Goal: Transaction & Acquisition: Purchase product/service

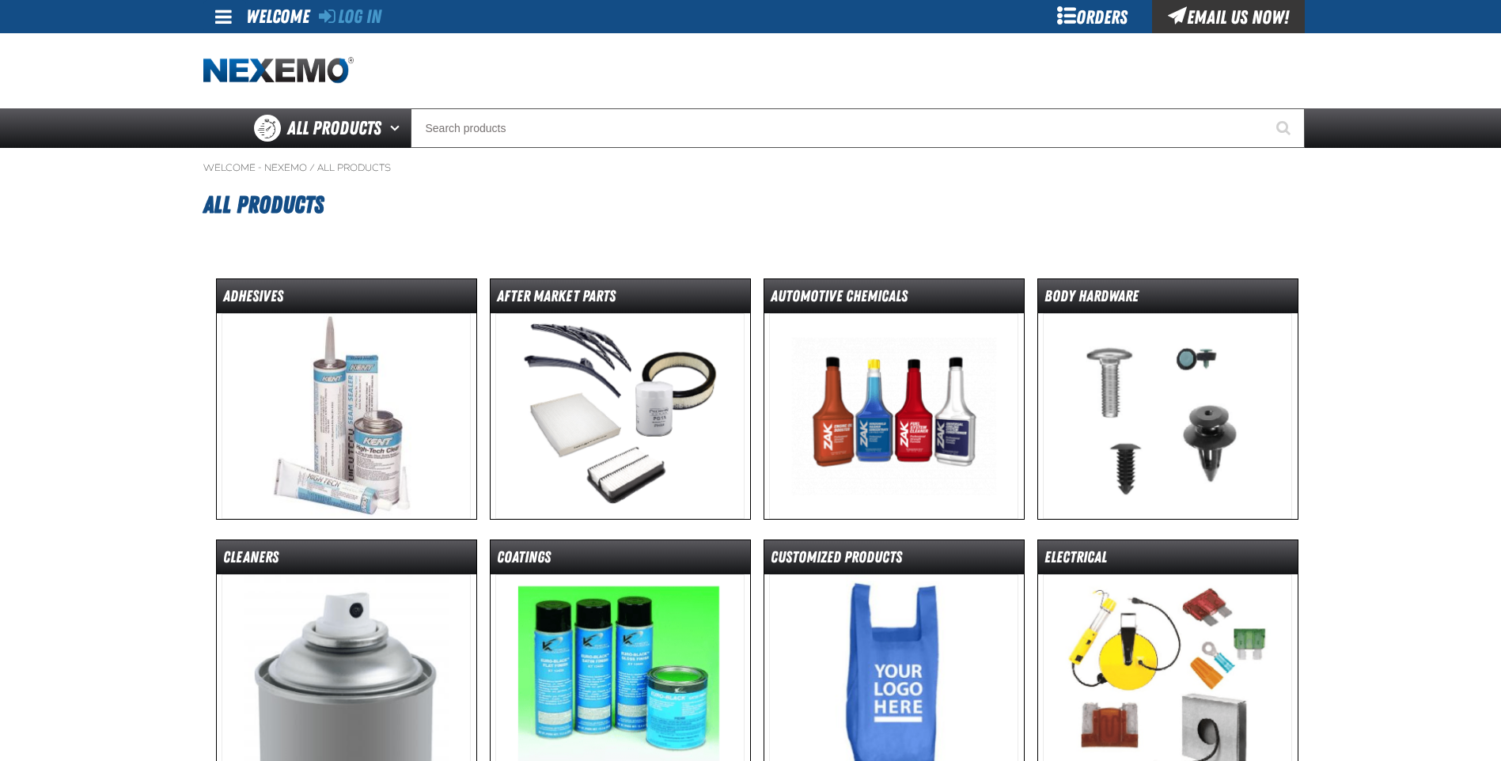
click at [1073, 15] on div "Orders" at bounding box center [1093, 16] width 119 height 33
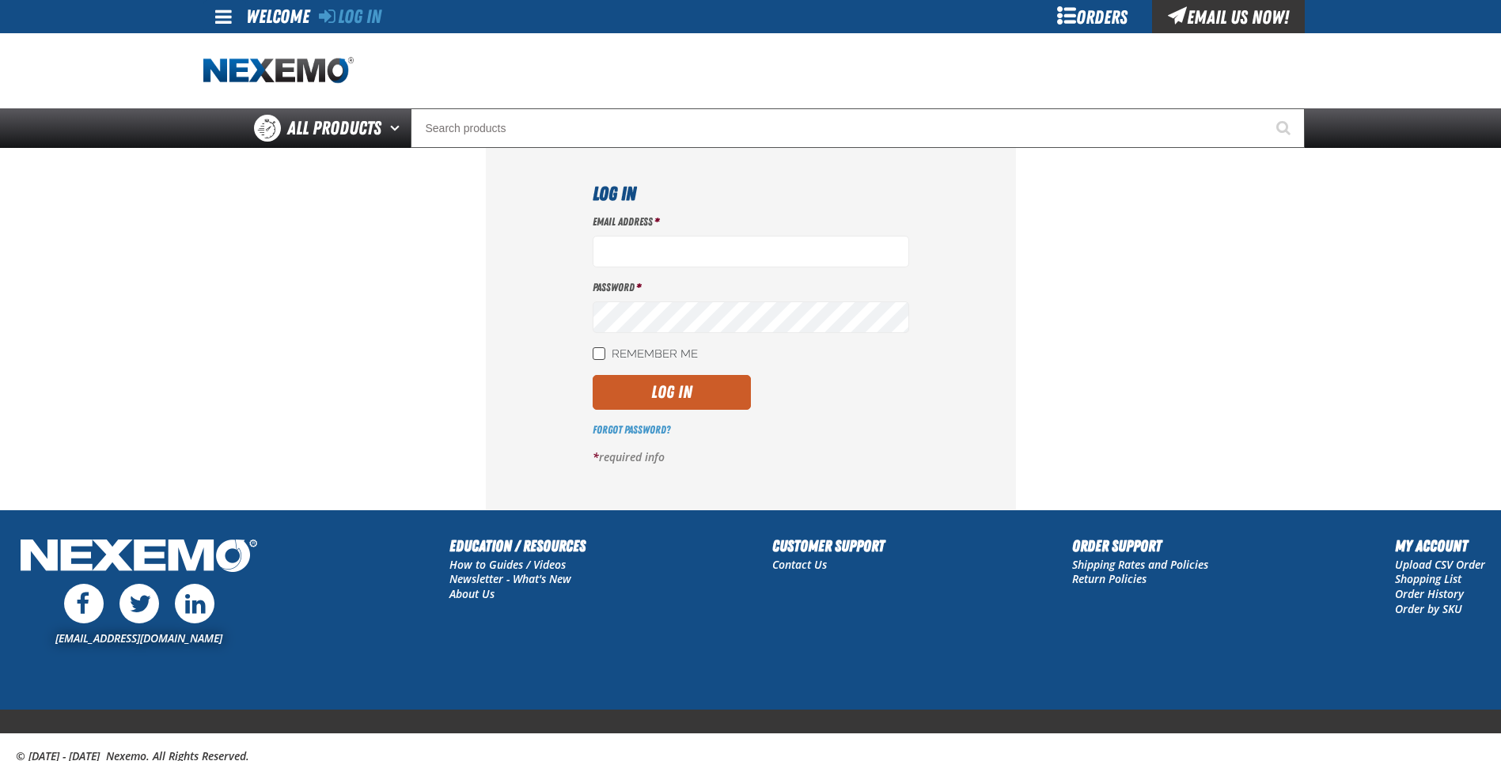
type input "bkthomas@vtaig.com"
click at [597, 355] on input "Remember Me" at bounding box center [599, 353] width 13 height 13
checkbox input "true"
click at [647, 389] on button "Log In" at bounding box center [672, 392] width 158 height 35
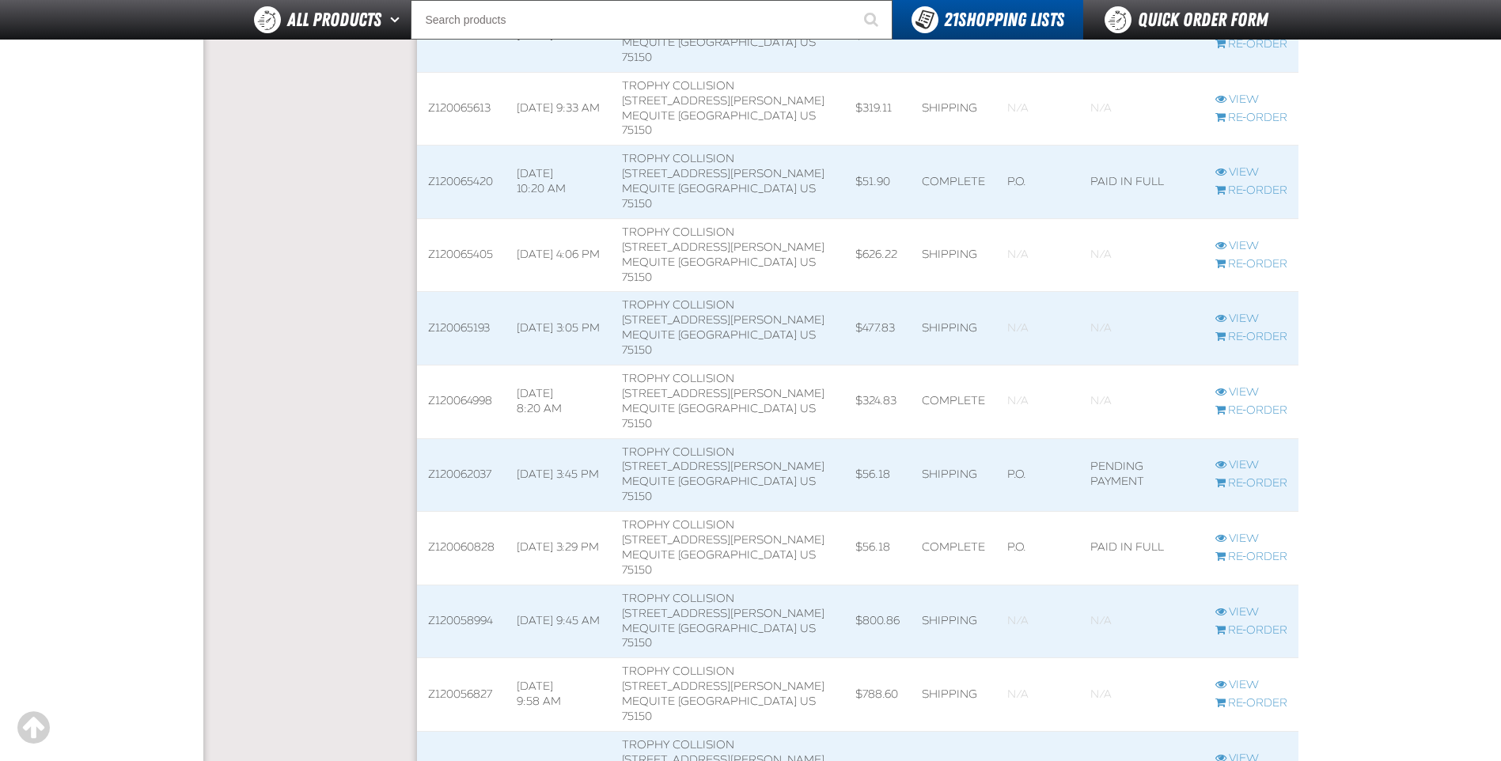
scroll to position [1504, 0]
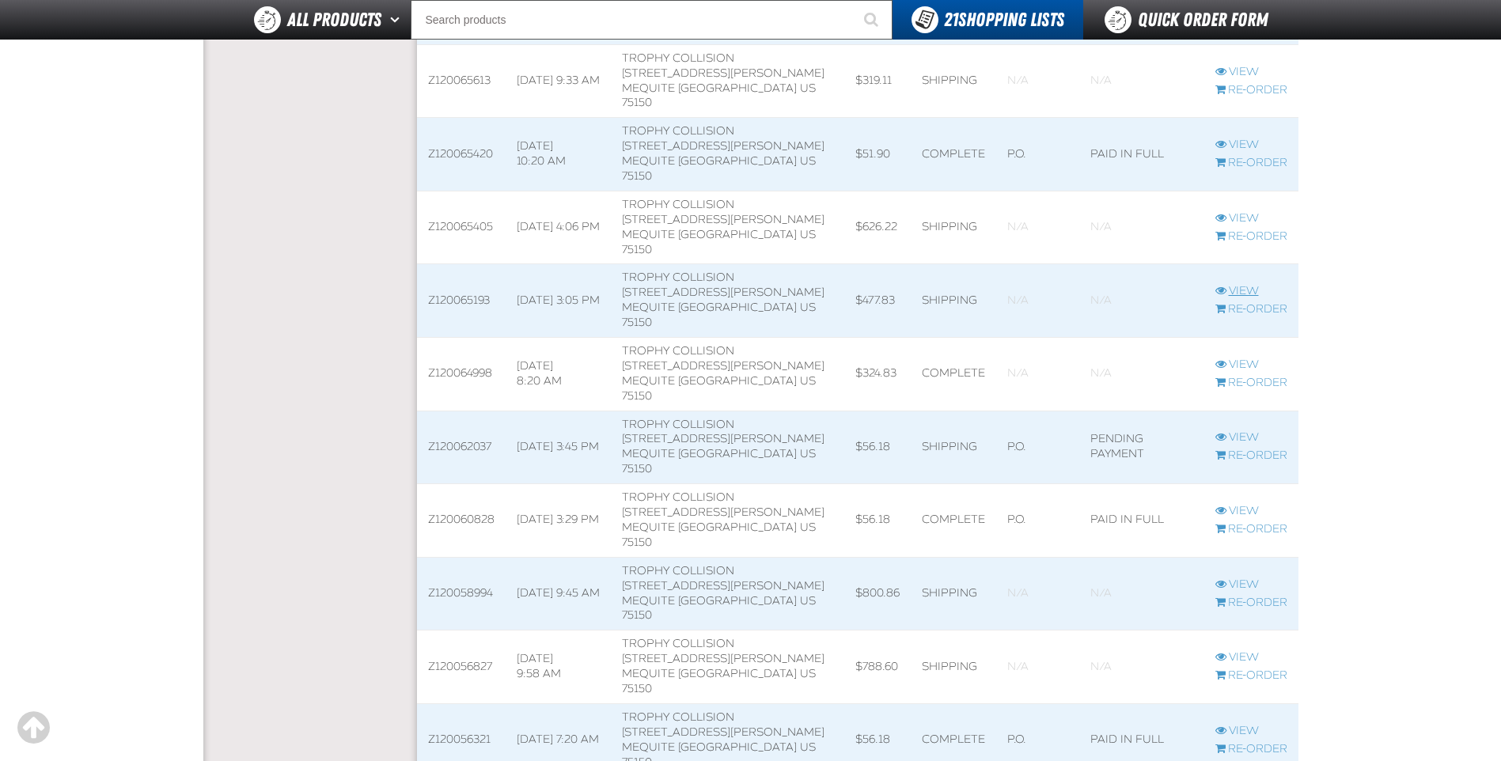
click at [1247, 284] on link "View" at bounding box center [1252, 291] width 72 height 15
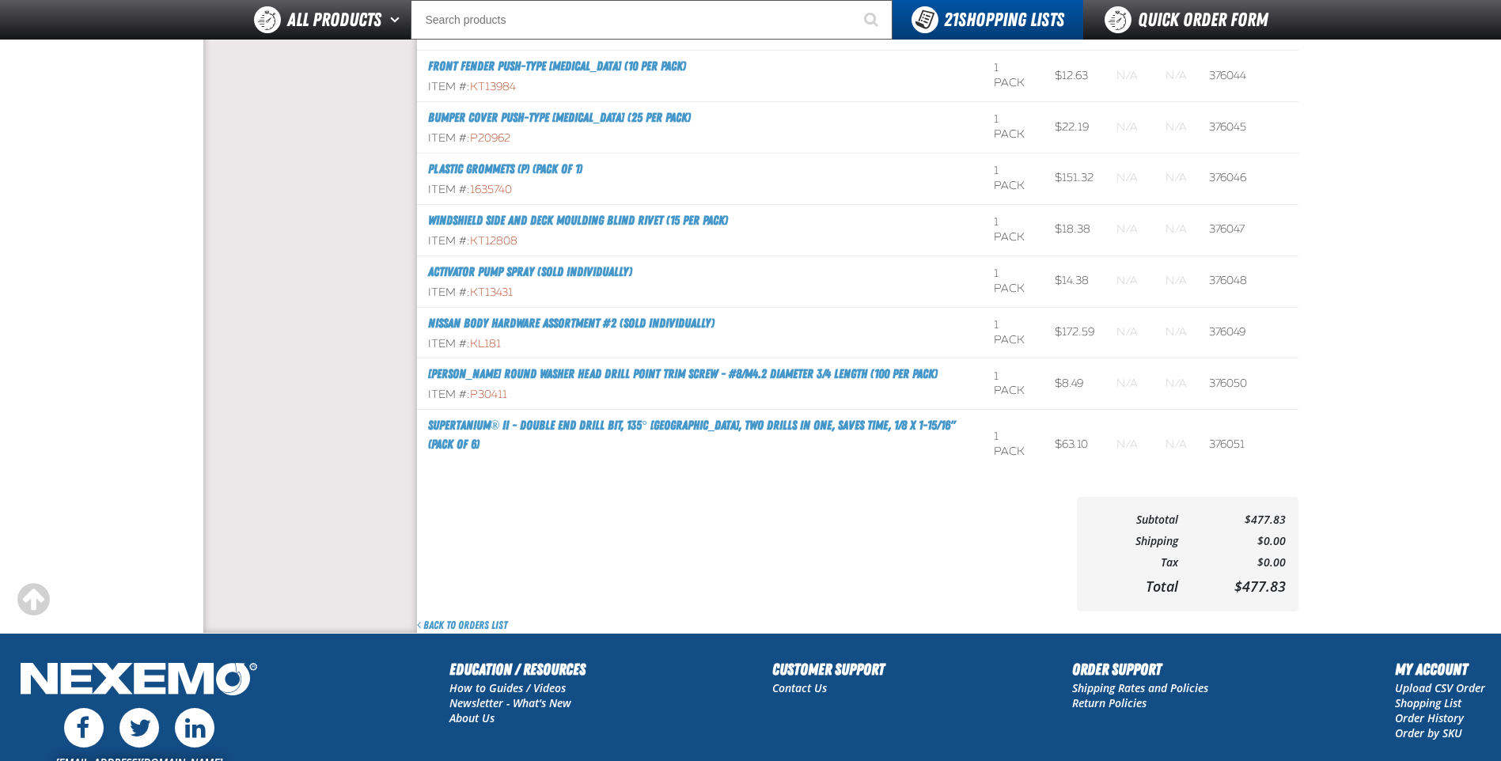
scroll to position [791, 0]
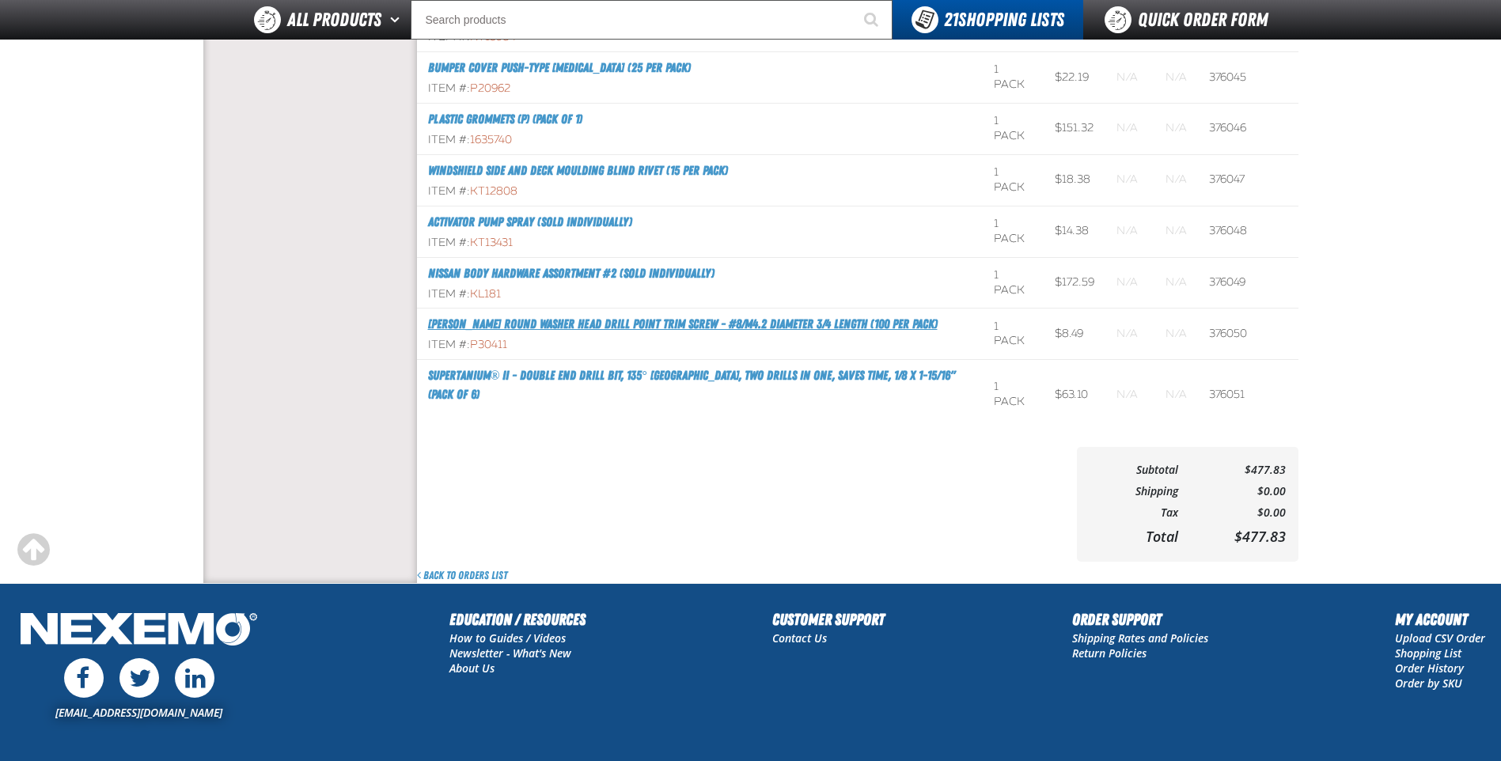
click at [526, 317] on link "Phillips Round Washer Head Drill Point Trim Screw - #8/M4.2 Diameter 3/4 Length…" at bounding box center [683, 324] width 510 height 15
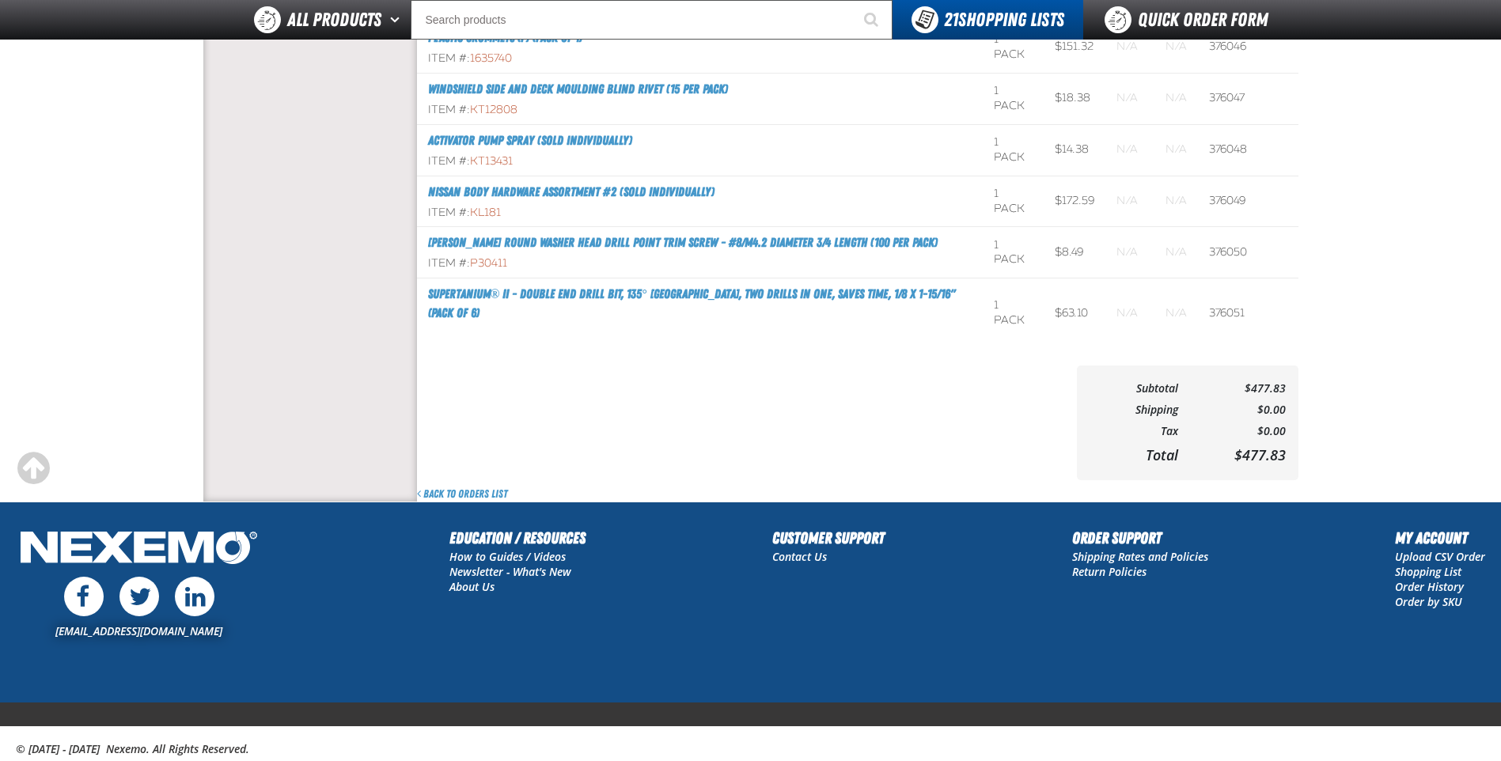
scroll to position [901, 0]
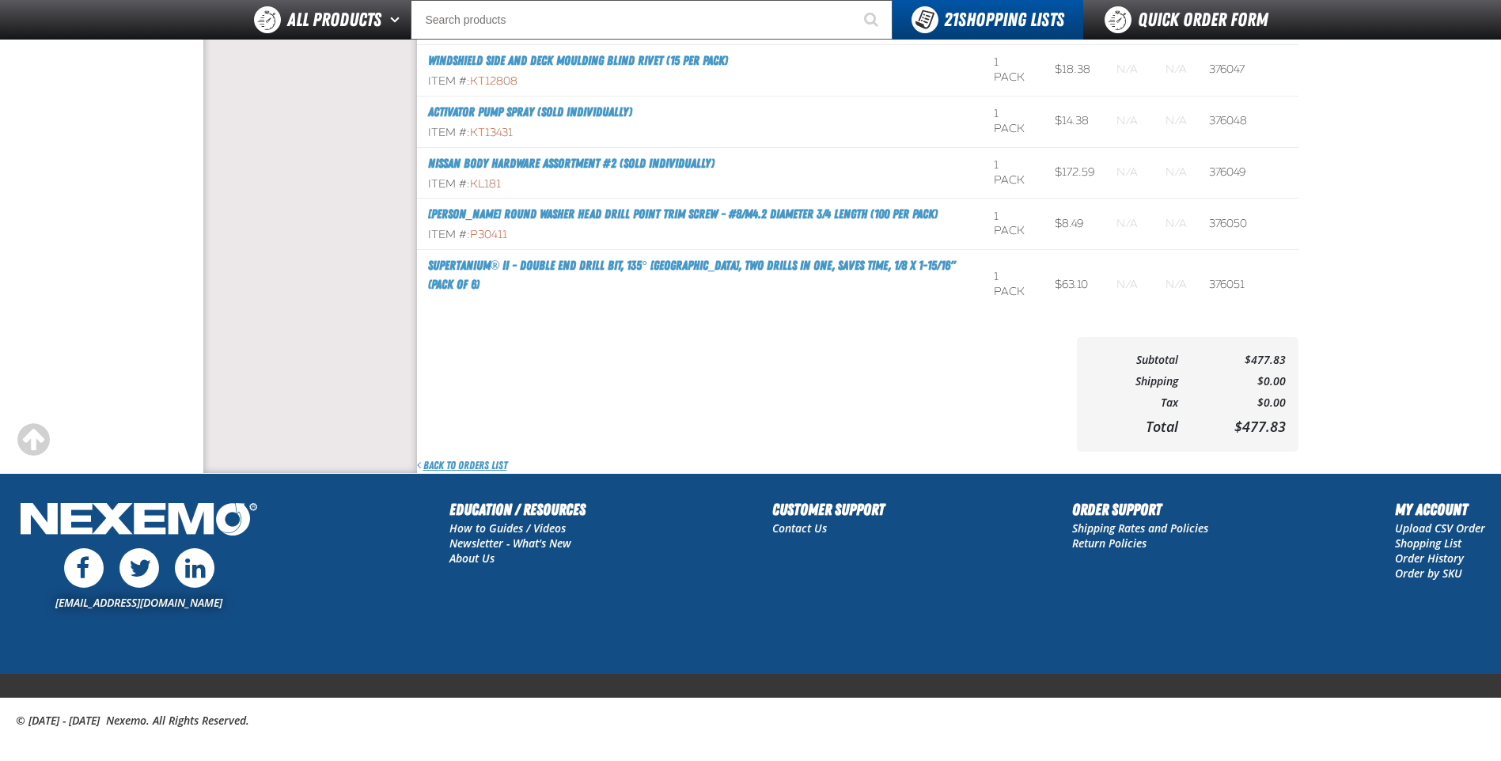
click at [447, 465] on link "Back to Orders List" at bounding box center [462, 465] width 90 height 15
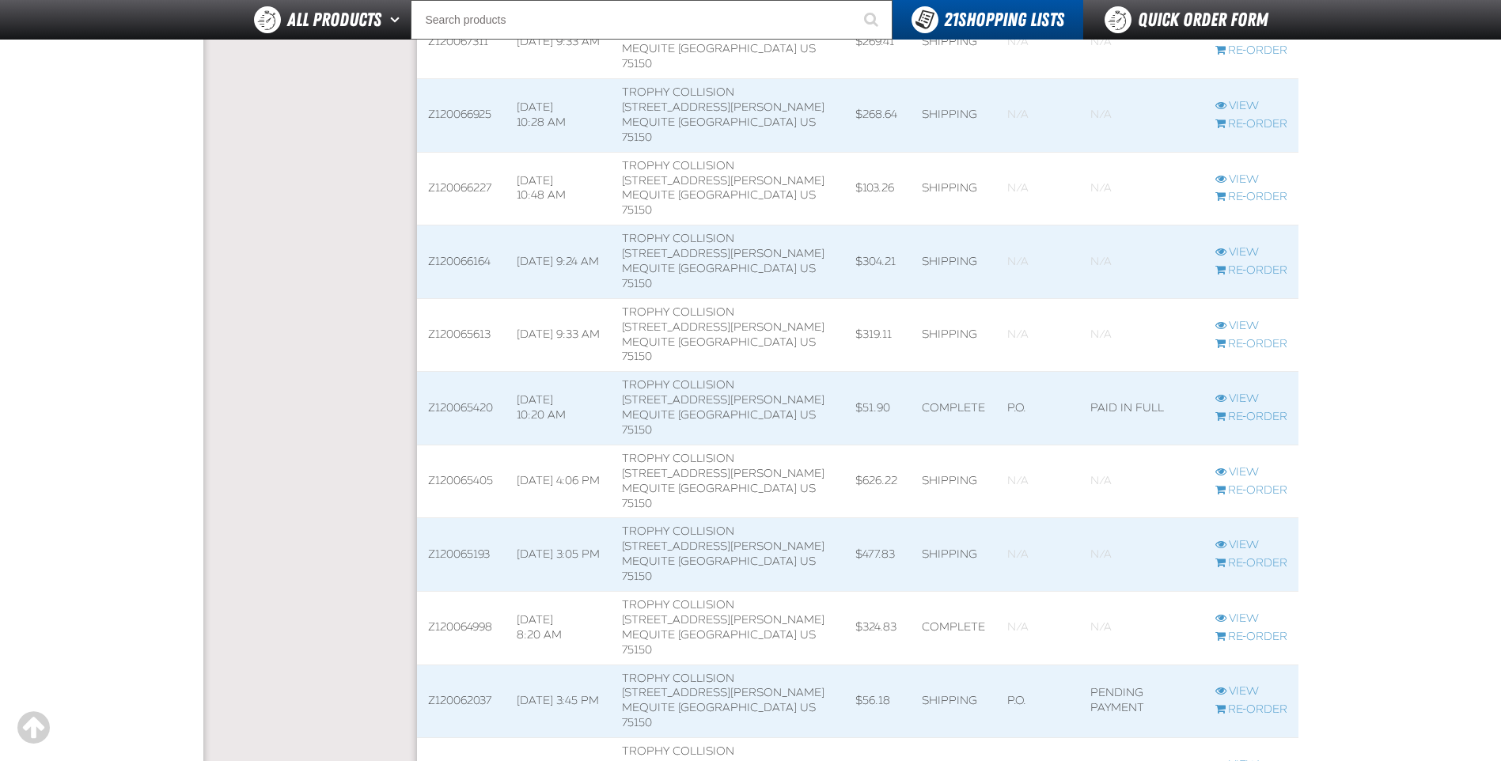
scroll to position [1345, 0]
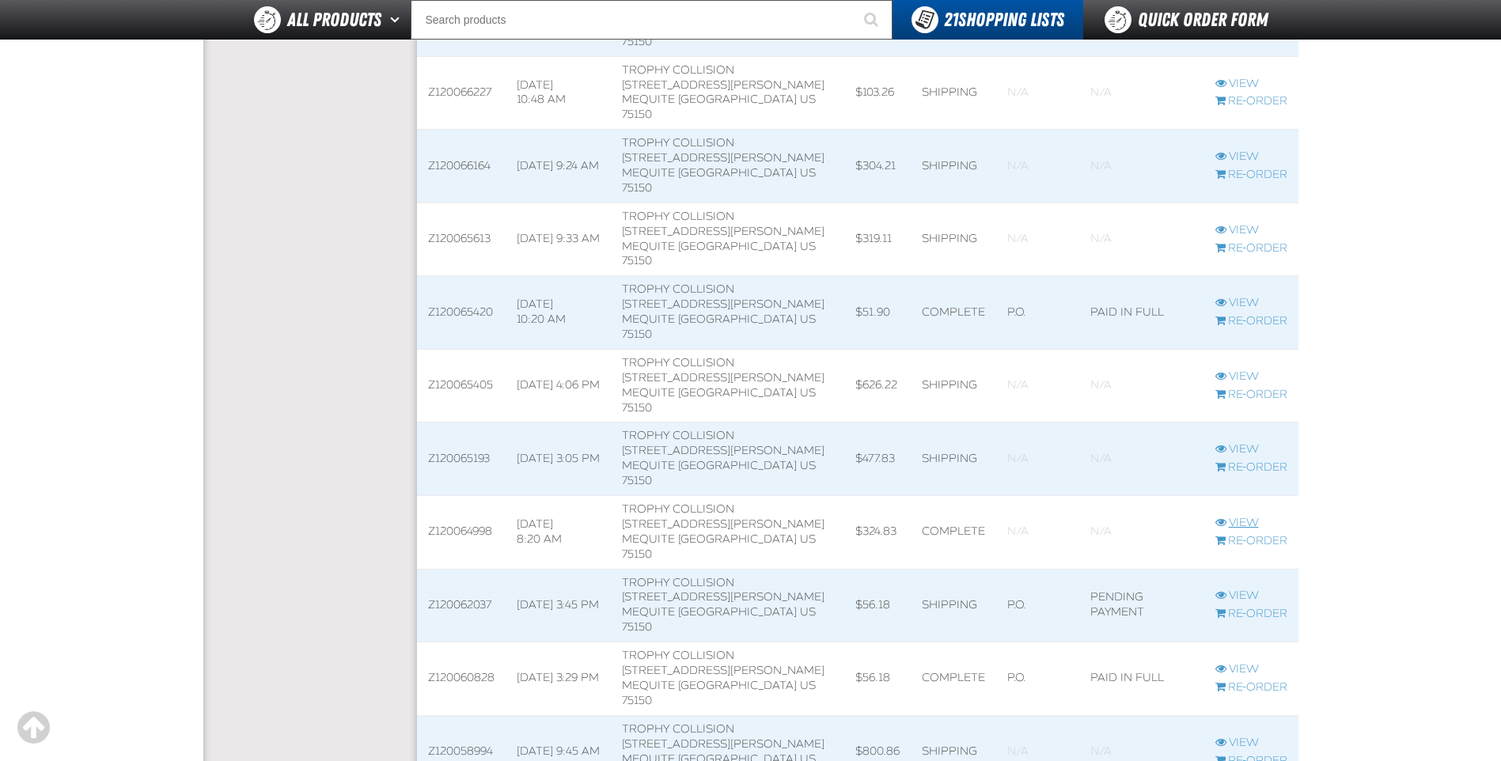
click at [1240, 522] on link "View" at bounding box center [1252, 523] width 72 height 15
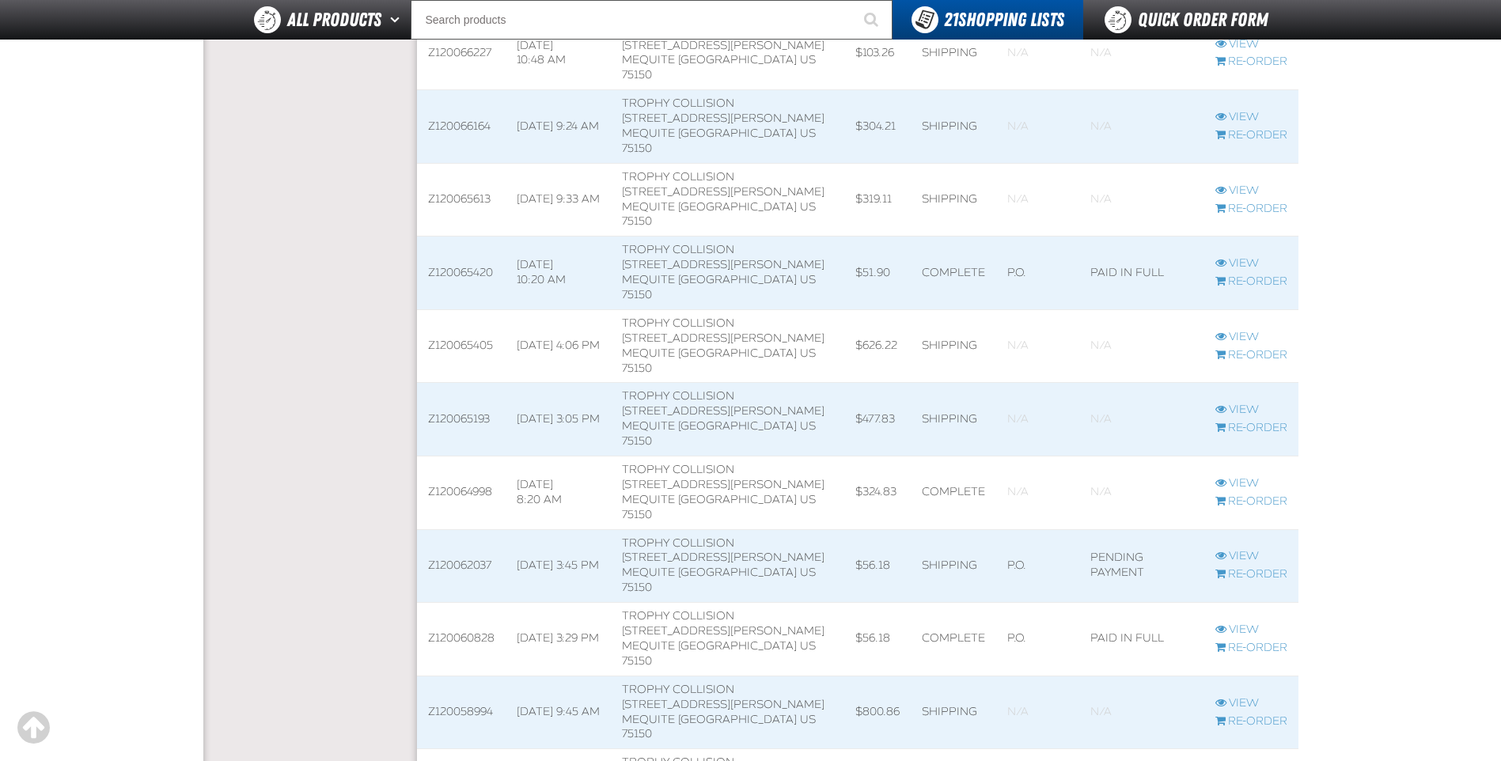
scroll to position [1345, 0]
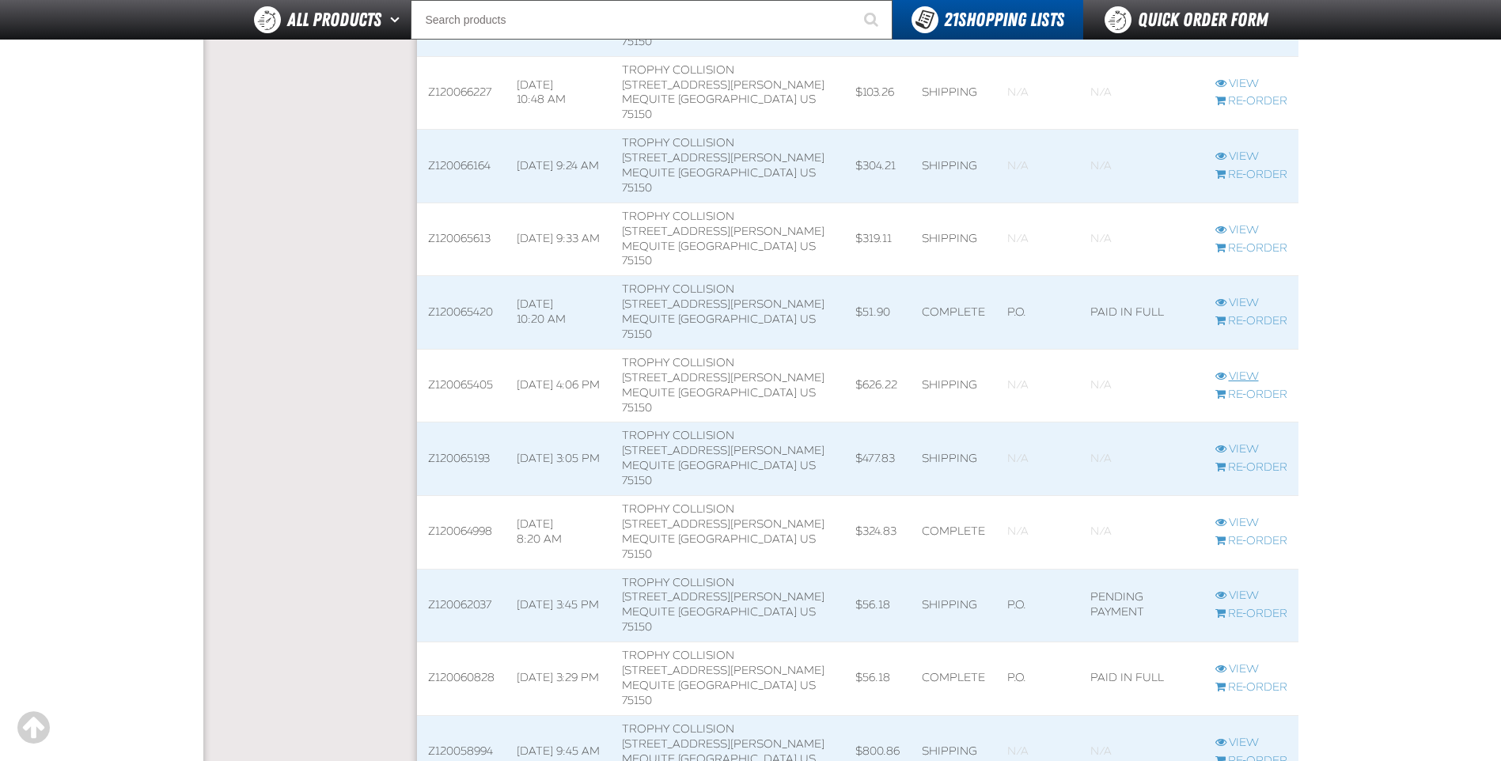
click at [1247, 378] on link "View" at bounding box center [1252, 377] width 72 height 15
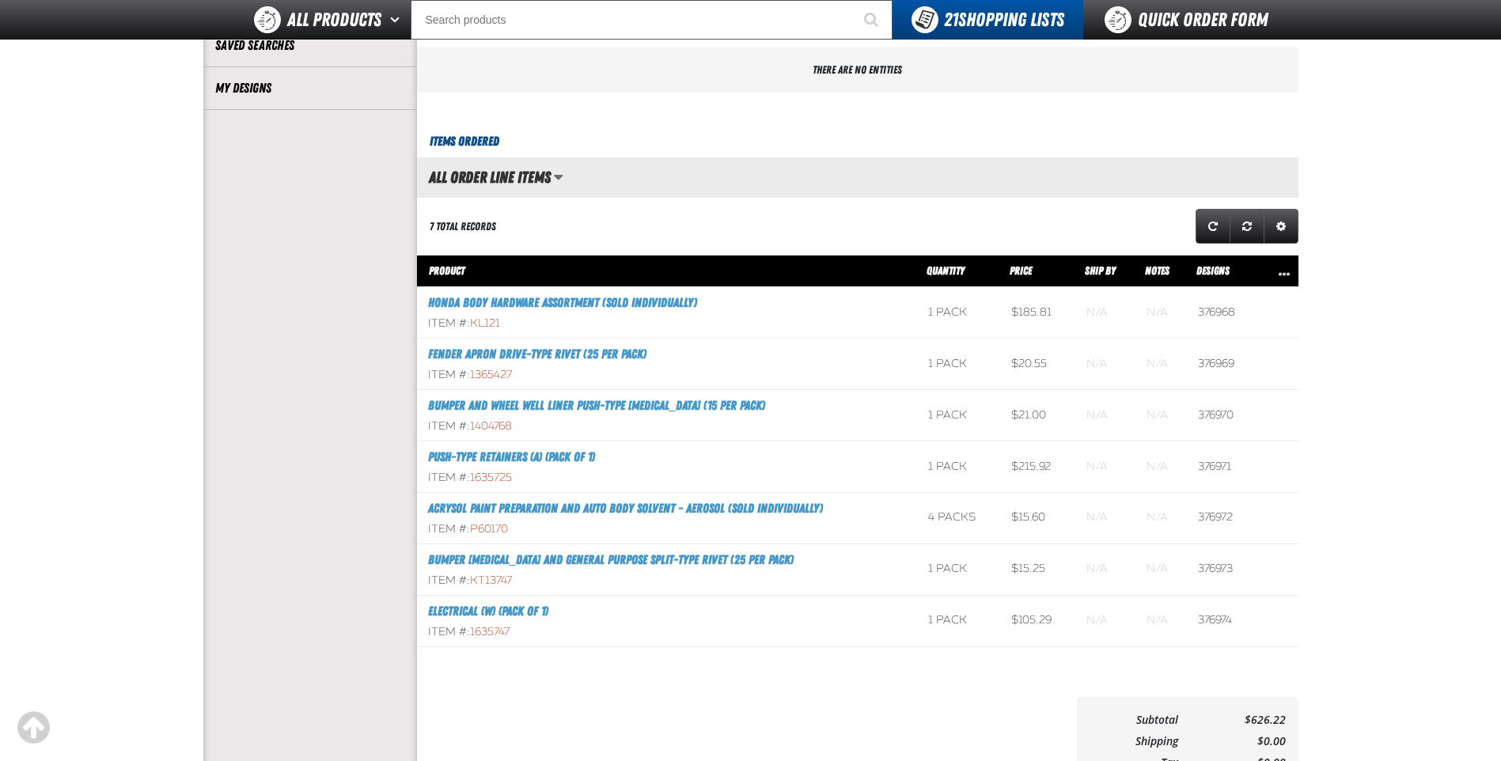
scroll to position [475, 0]
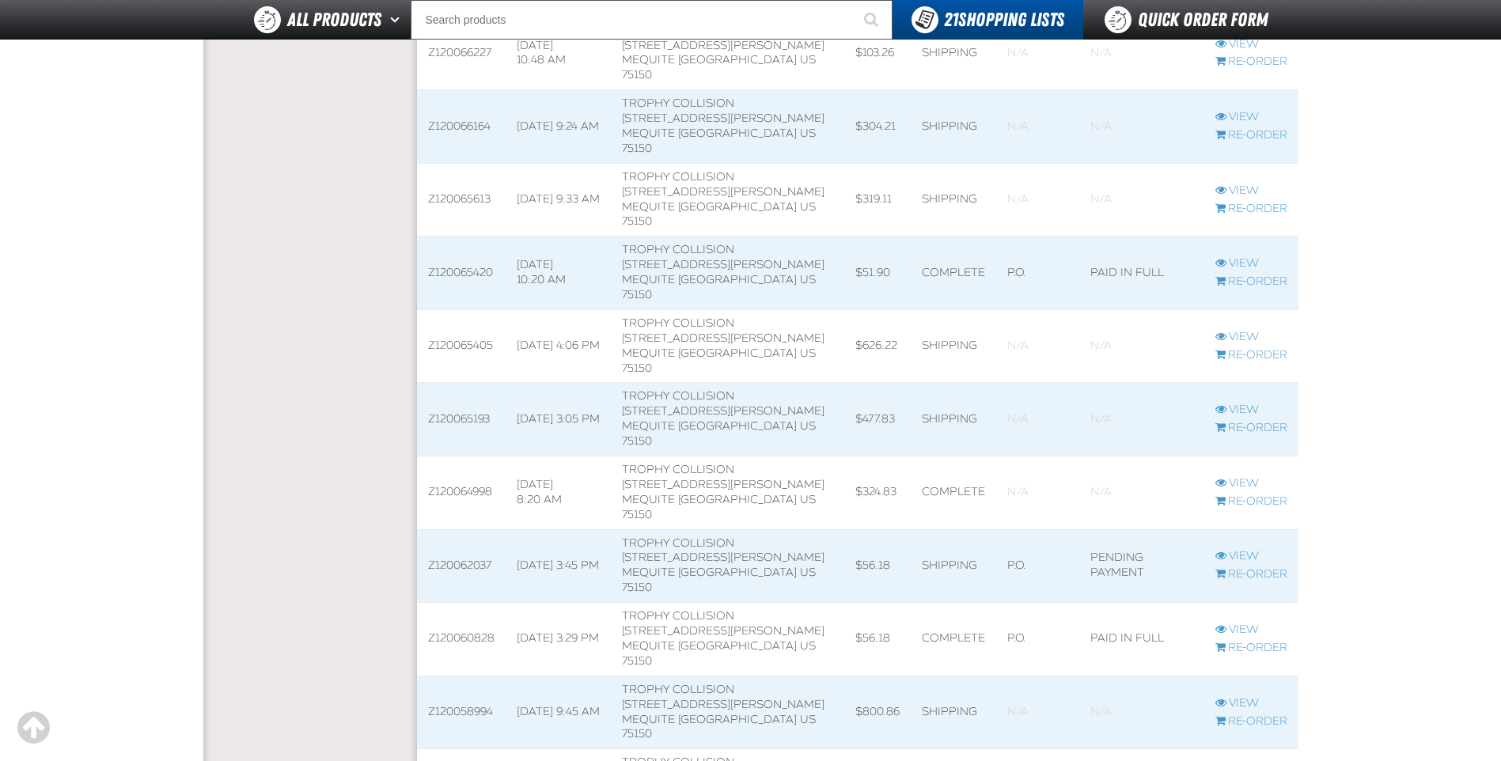
scroll to position [1345, 0]
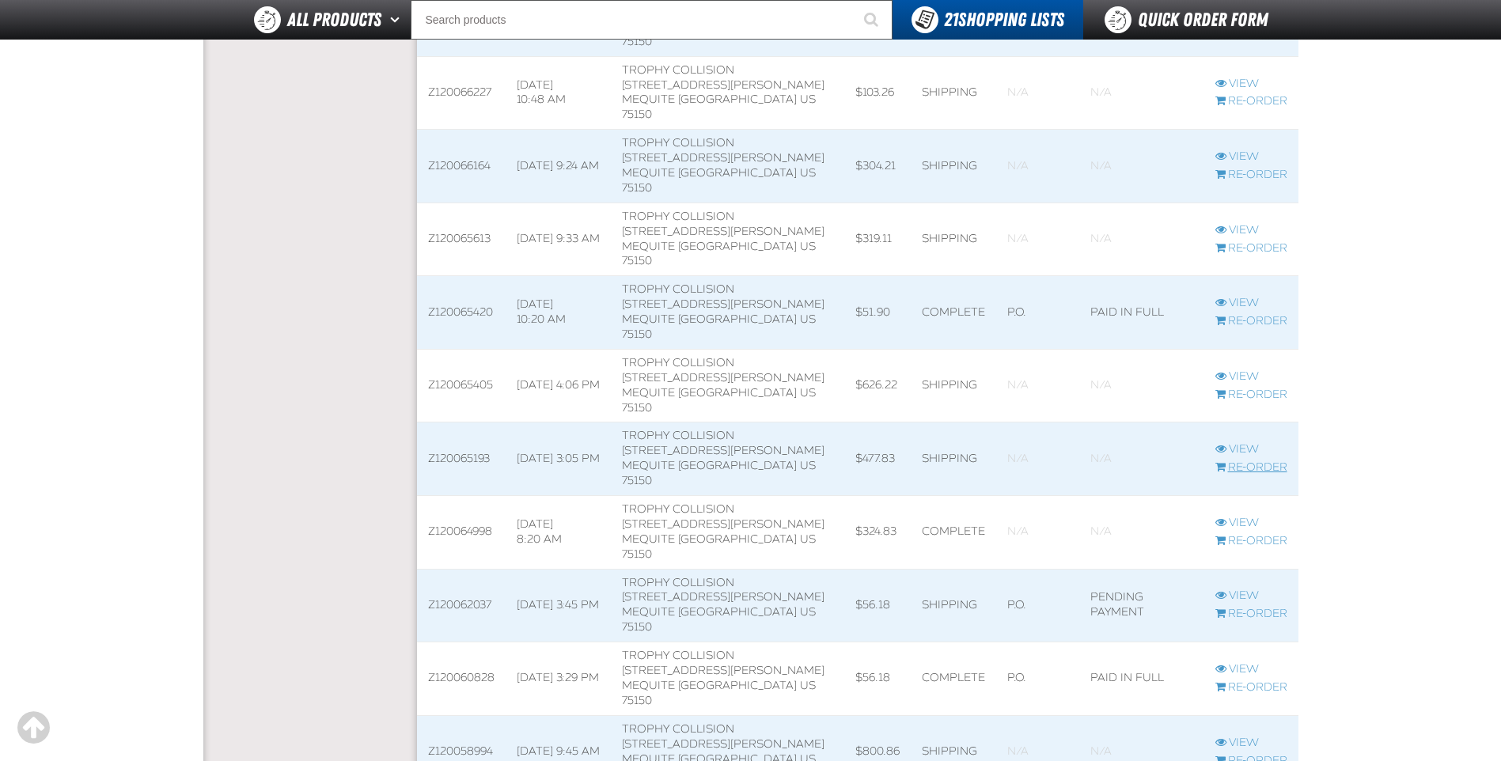
click at [1266, 469] on link "Re-Order" at bounding box center [1252, 468] width 72 height 15
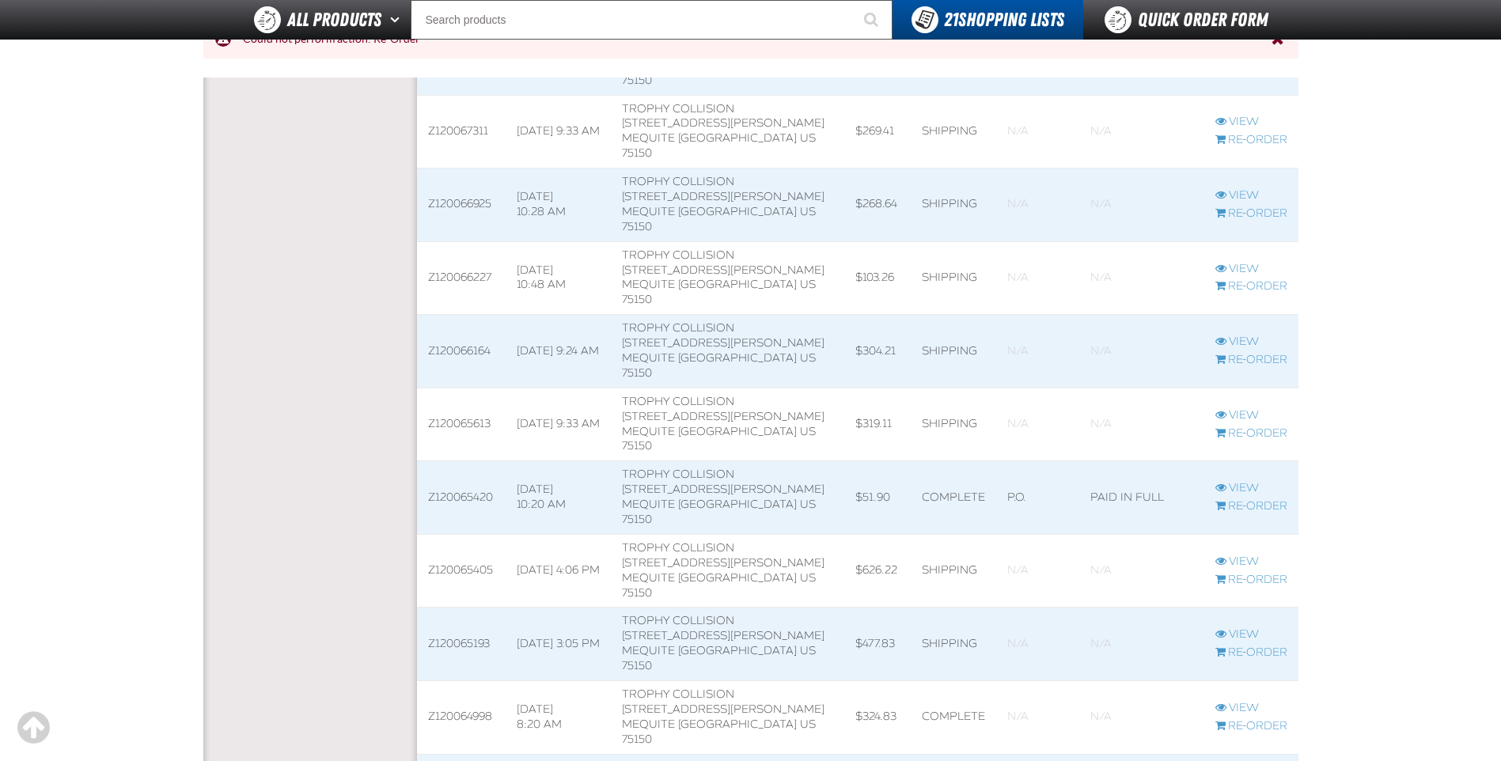
scroll to position [1266, 0]
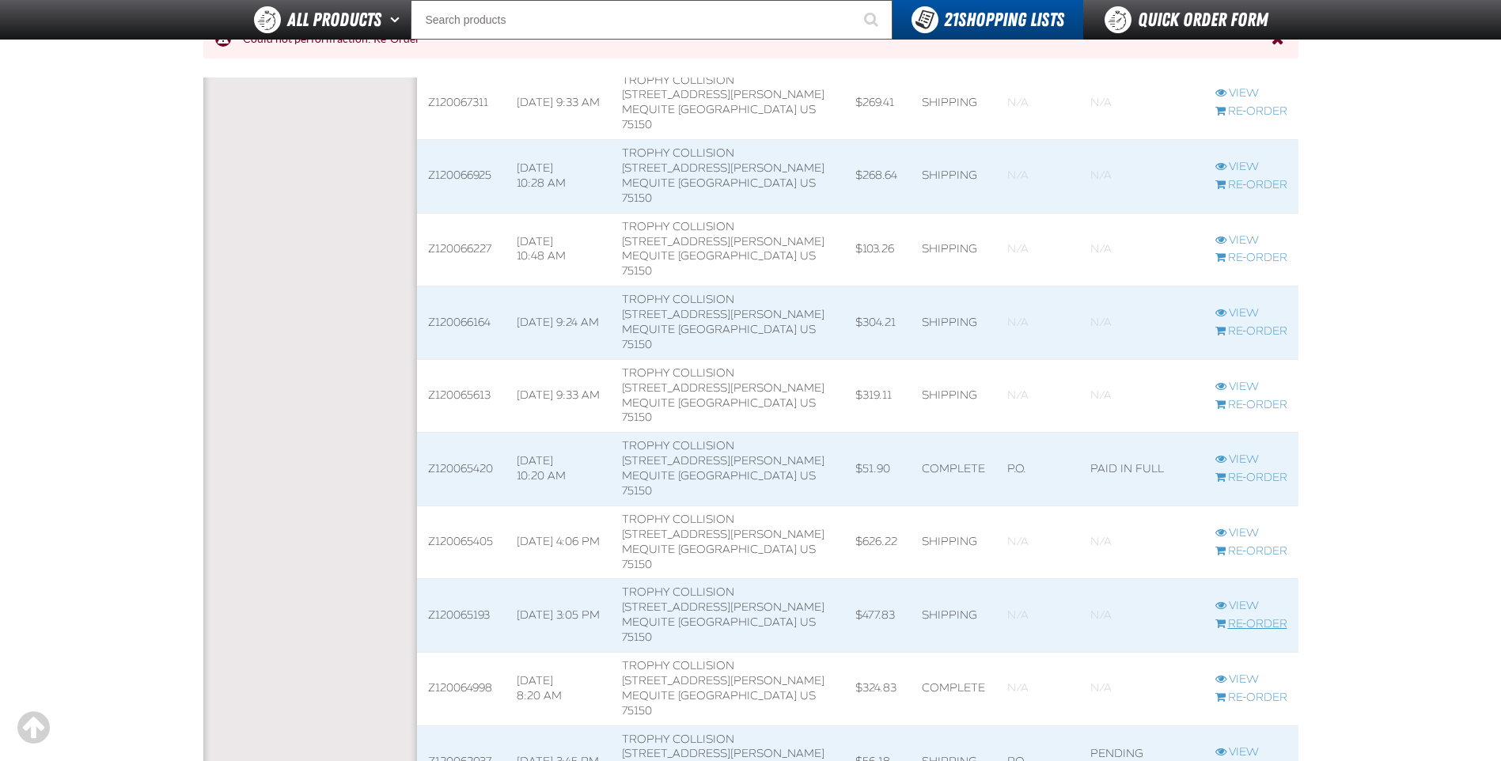
click at [1247, 621] on link "Re-Order" at bounding box center [1252, 624] width 72 height 15
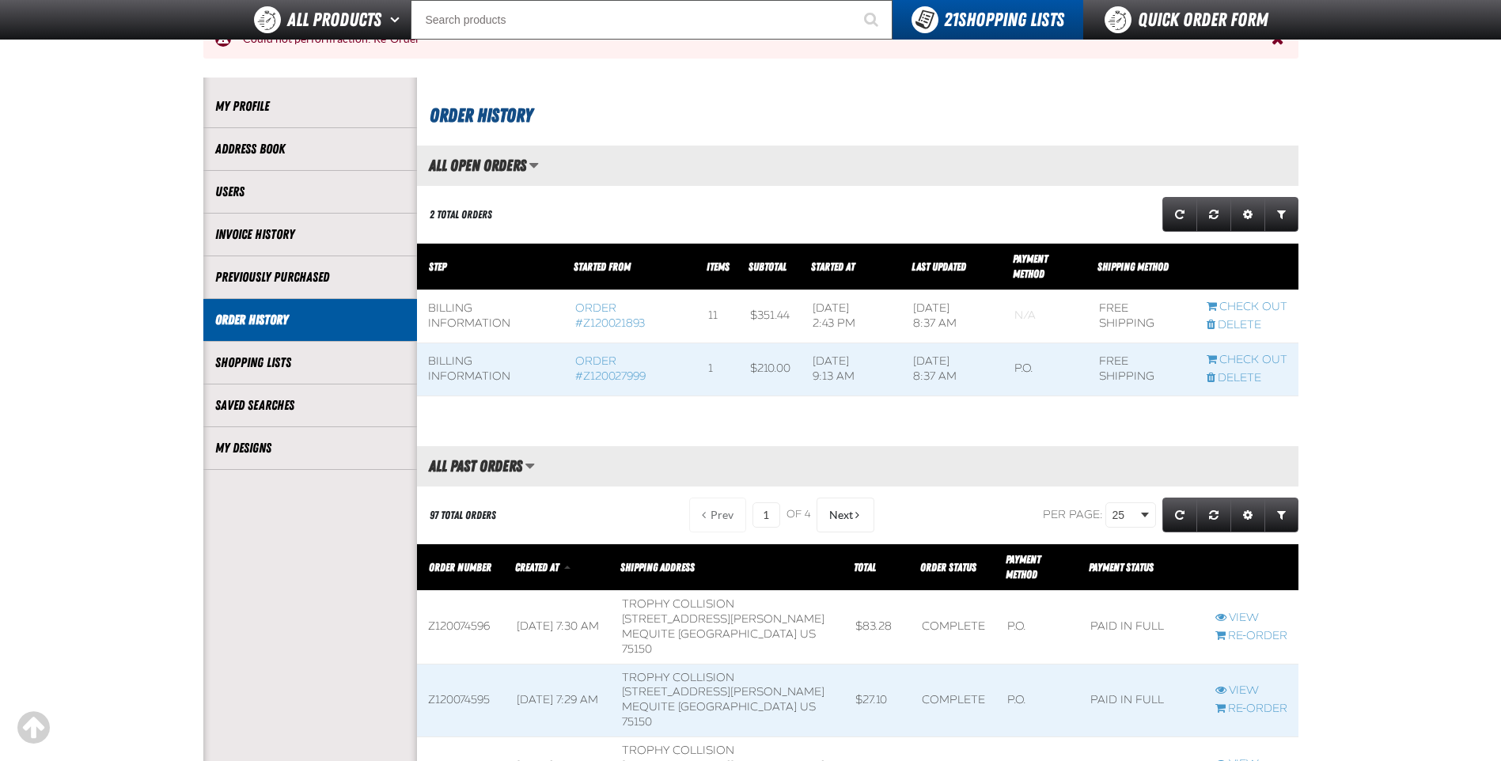
scroll to position [158, 0]
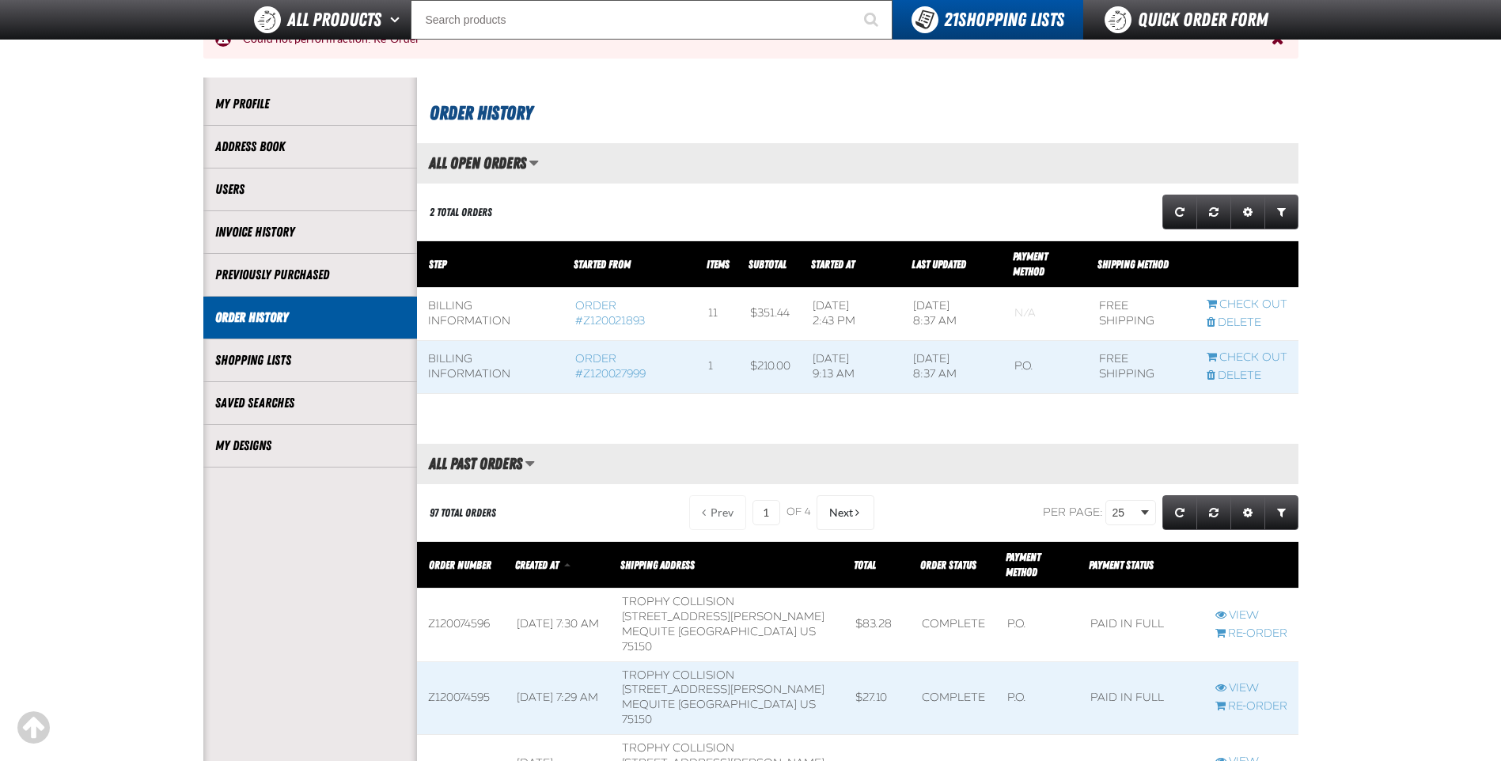
click at [454, 214] on div "2 Total Orders" at bounding box center [461, 212] width 63 height 15
click at [531, 165] on span "Manage grid views. Current view is All Open Orders" at bounding box center [533, 163] width 9 height 16
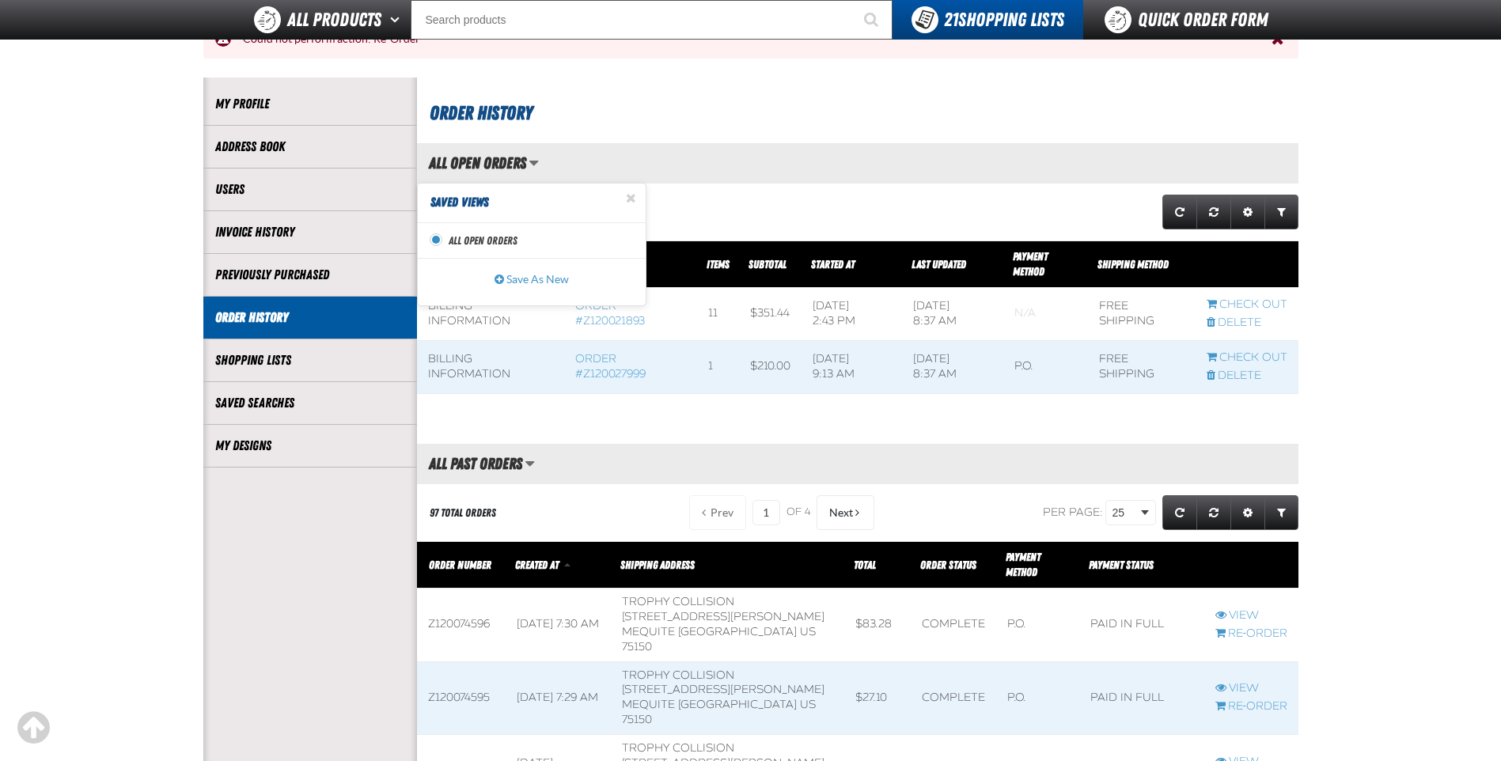
click at [727, 176] on div "All Open Orders Saved Views Set as active All Open Orders view All Open Orders …" at bounding box center [858, 163] width 882 height 40
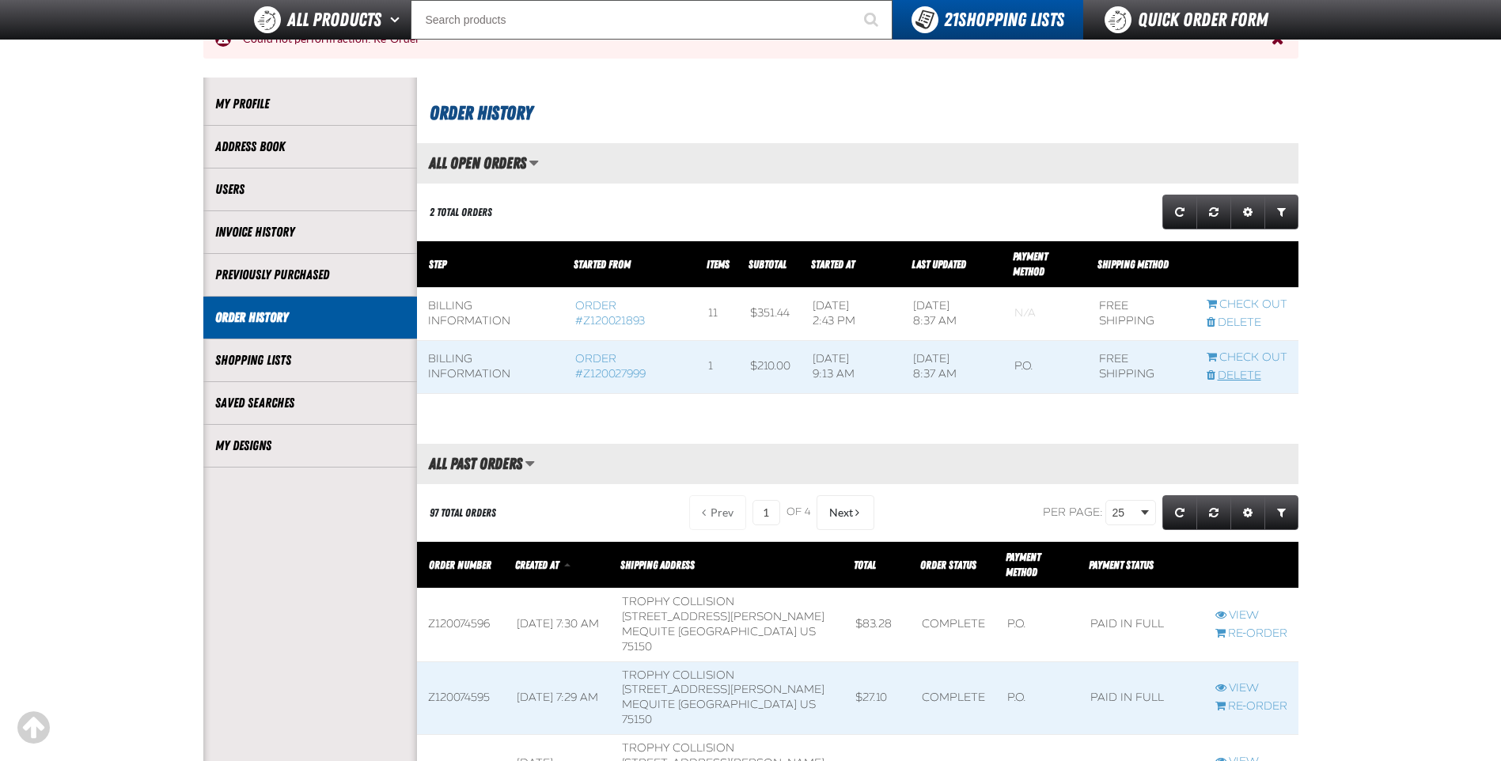
click at [1234, 370] on link "Delete" at bounding box center [1247, 376] width 81 height 15
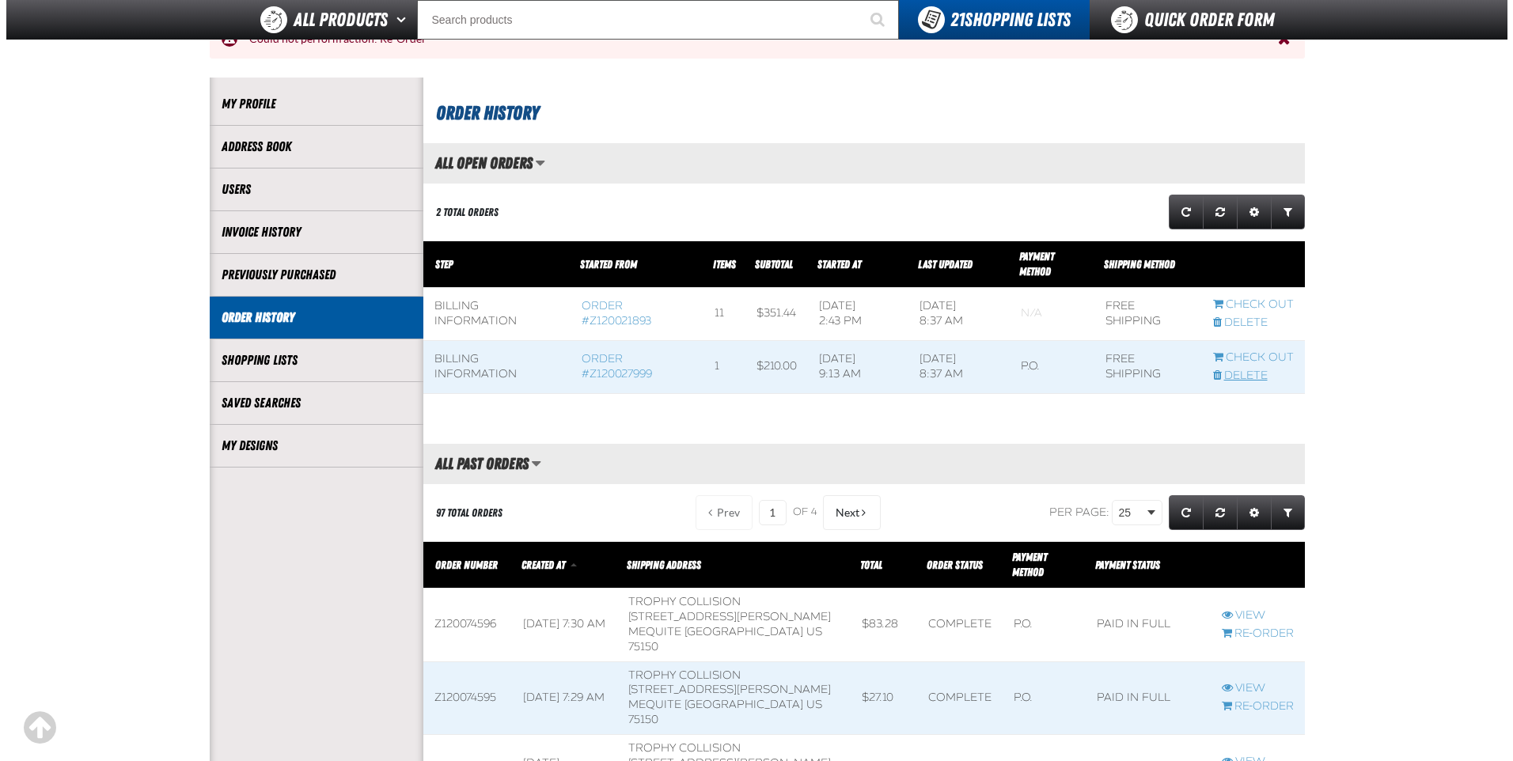
scroll to position [0, 0]
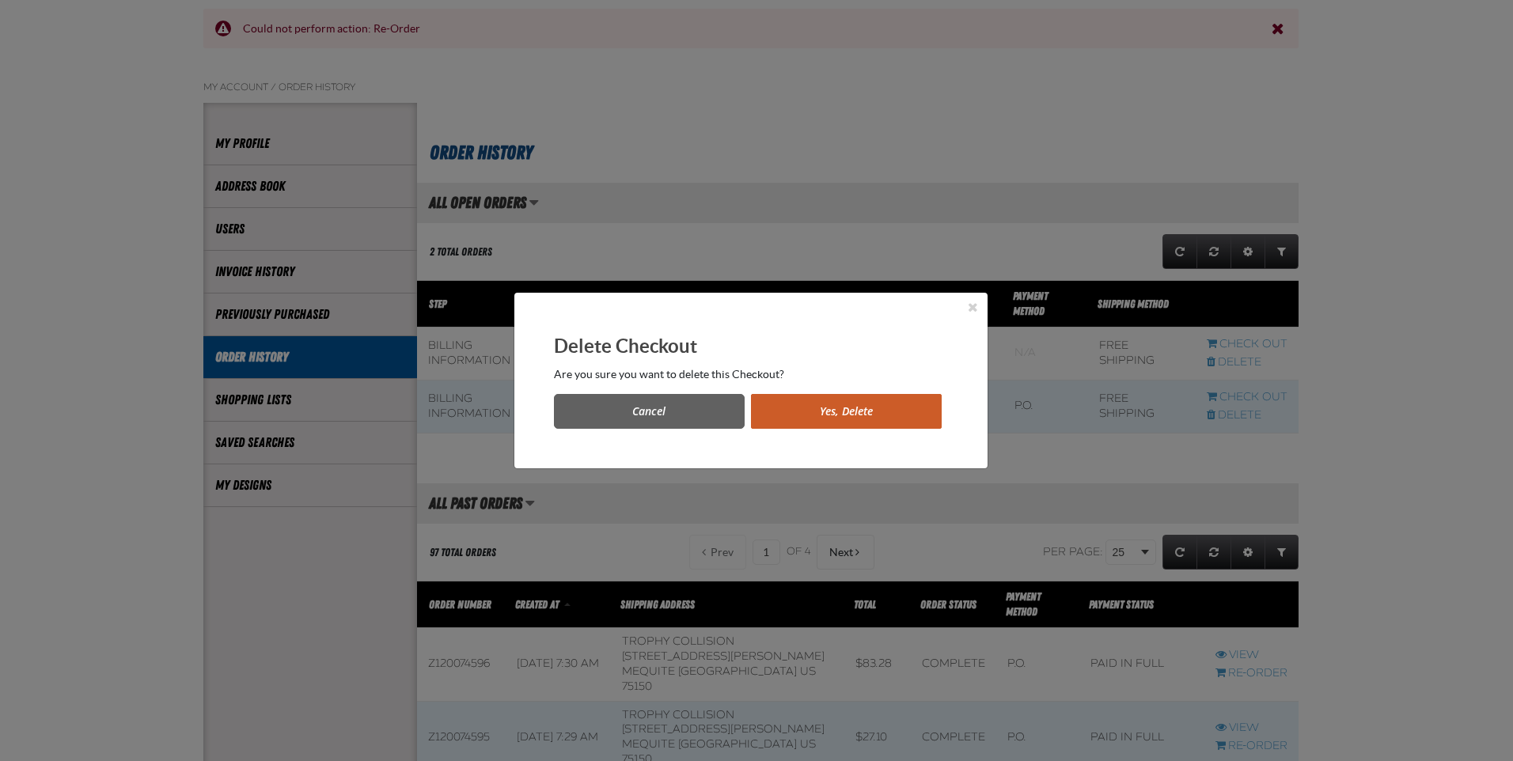
click at [852, 411] on button "Yes, Delete" at bounding box center [846, 411] width 191 height 35
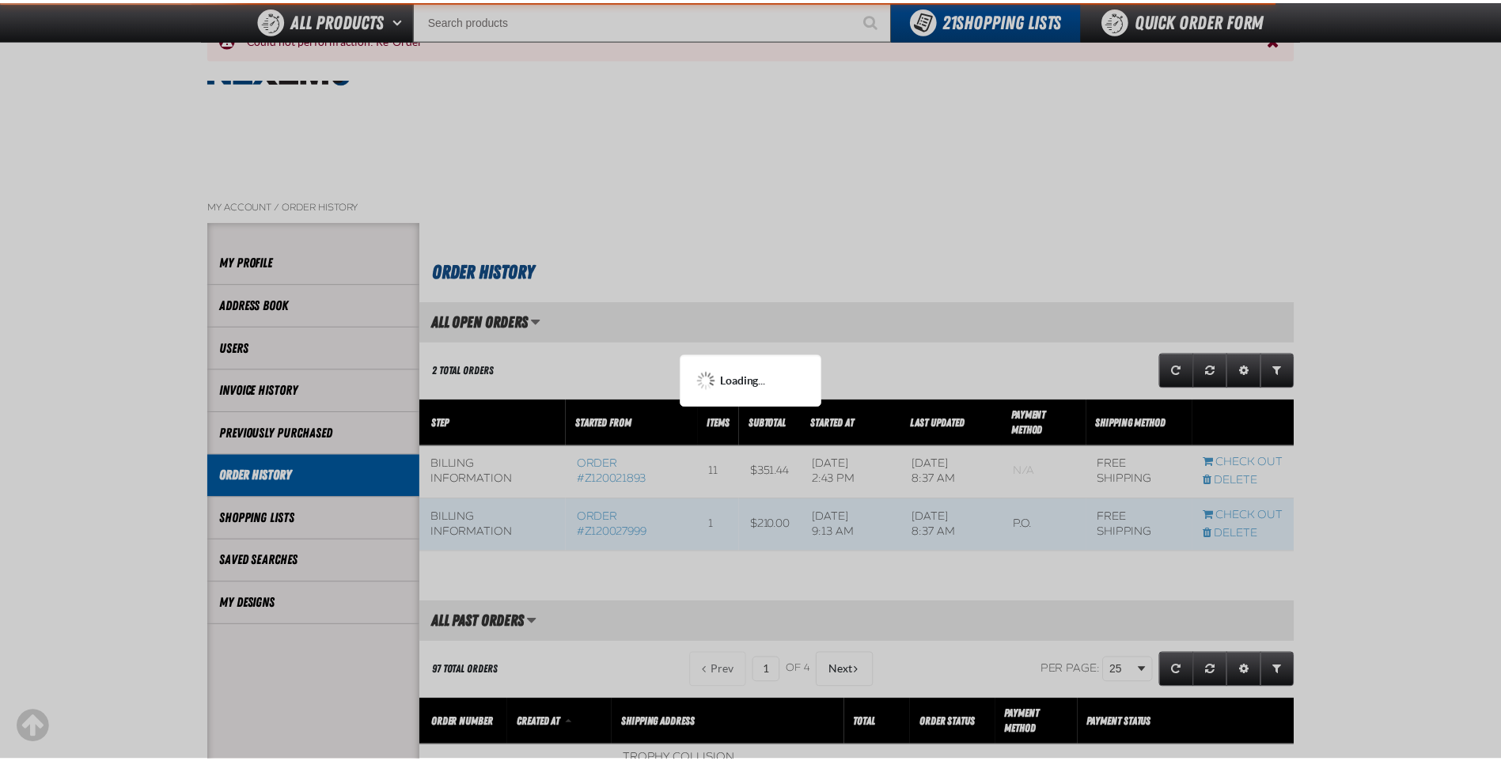
scroll to position [158, 0]
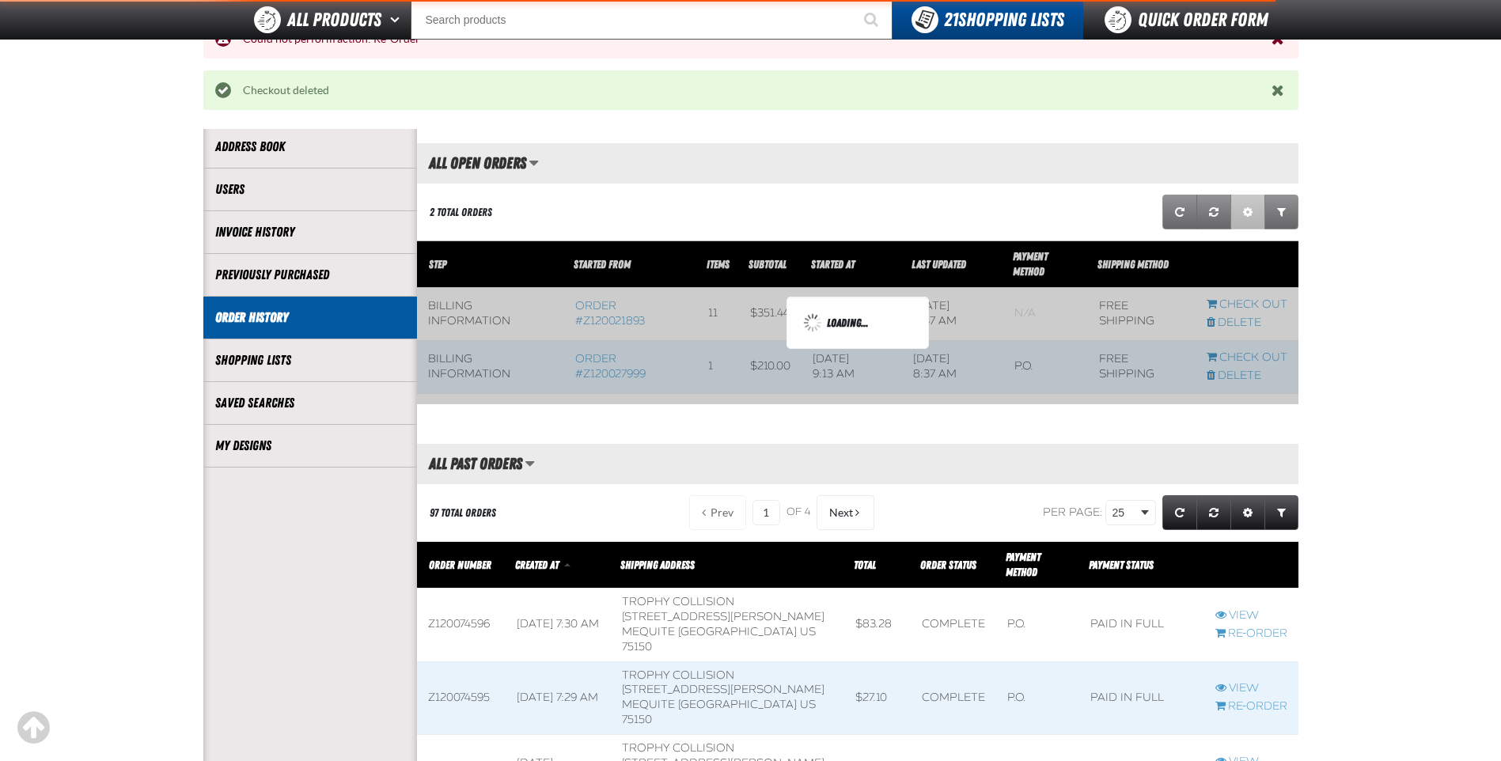
scroll to position [112, 882]
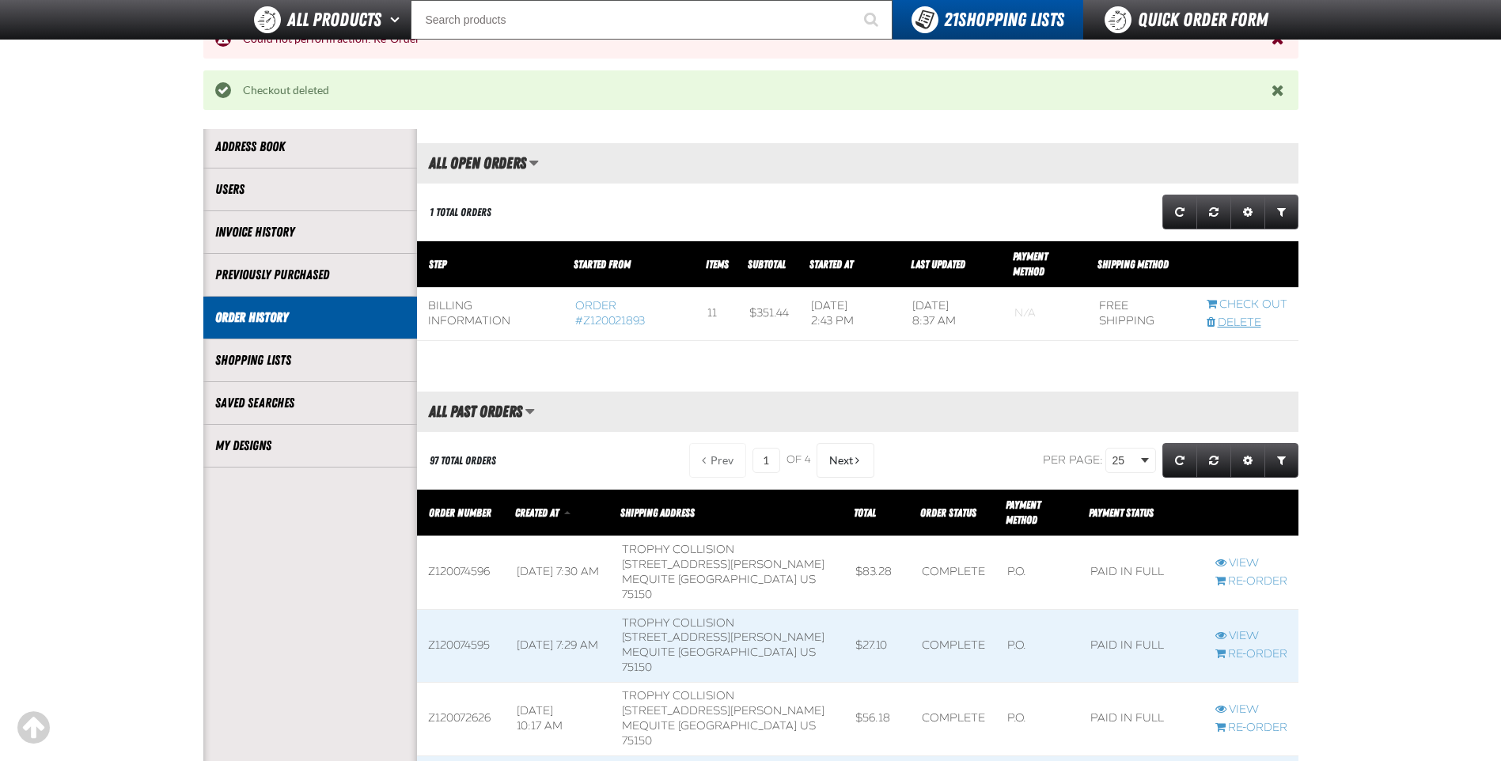
click at [1235, 316] on link "Delete" at bounding box center [1247, 323] width 81 height 15
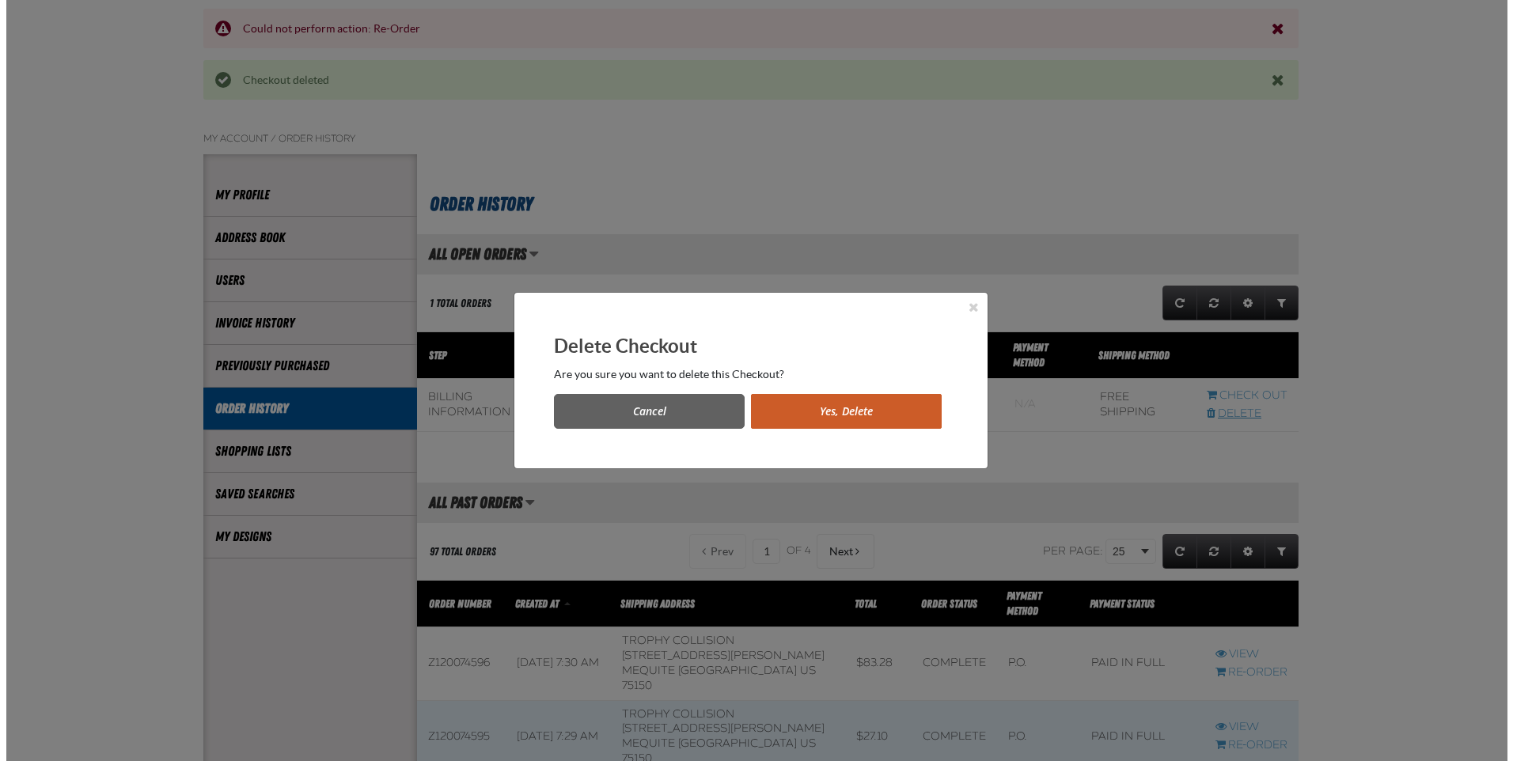
scroll to position [0, 0]
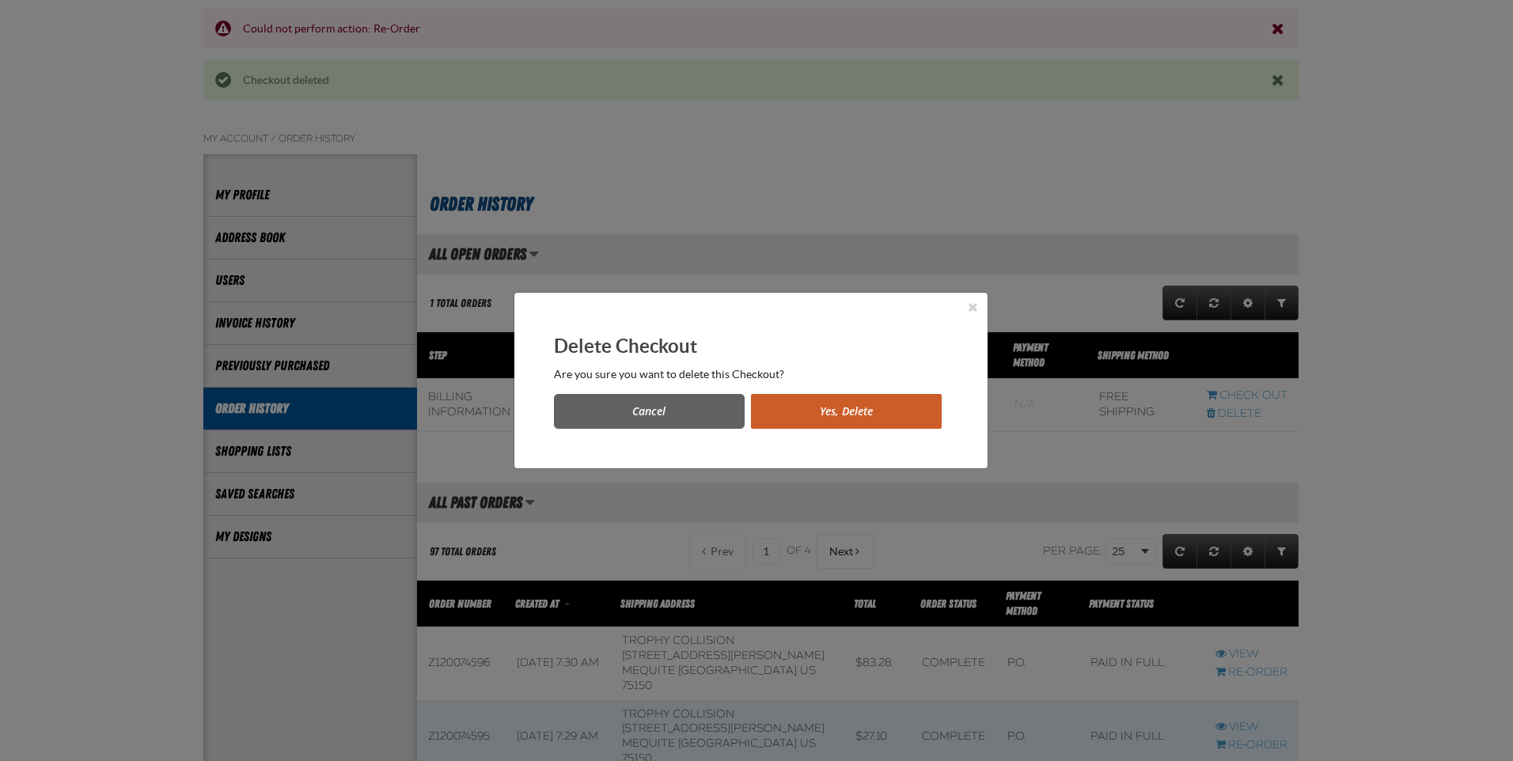
click at [838, 408] on button "Yes, Delete" at bounding box center [846, 411] width 191 height 35
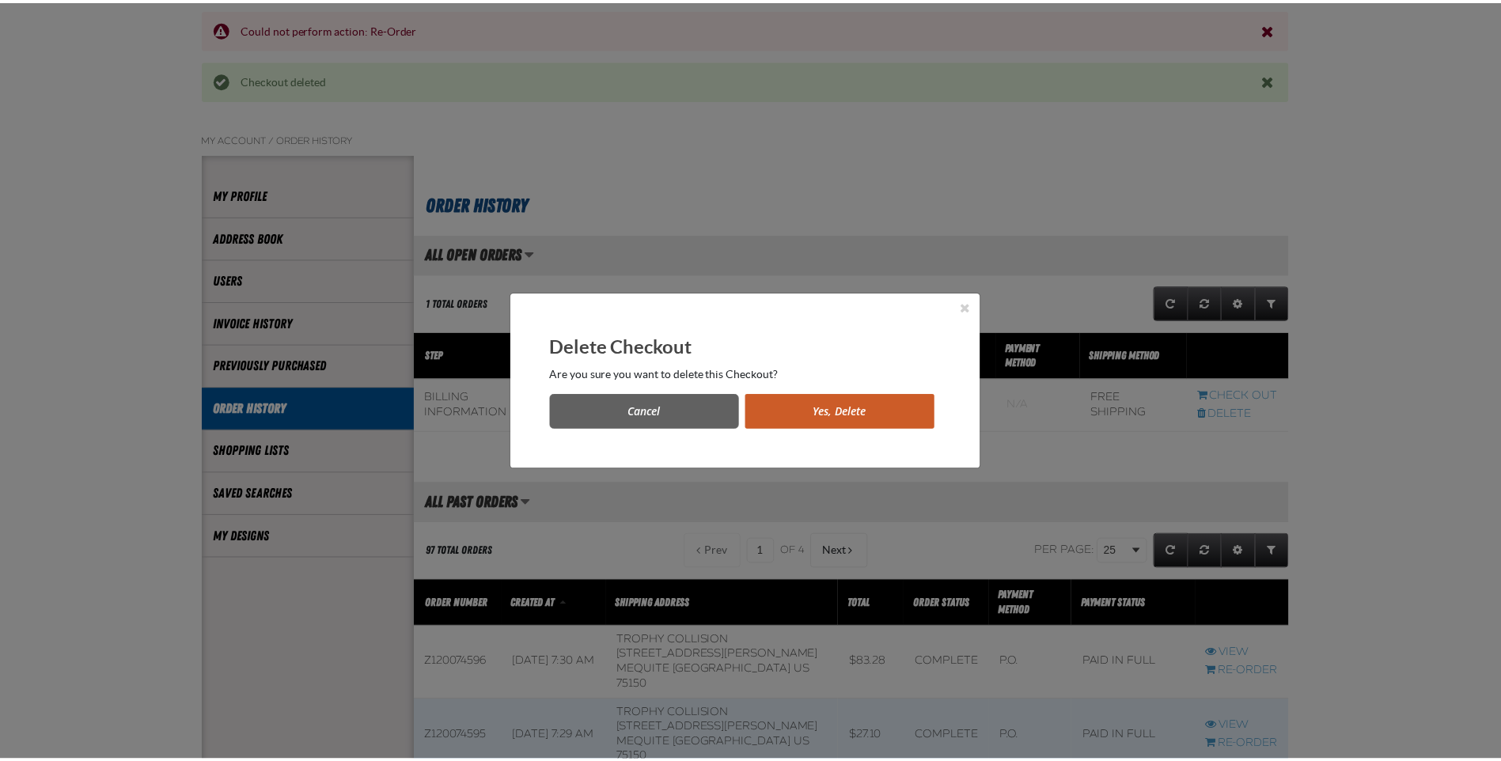
scroll to position [158, 0]
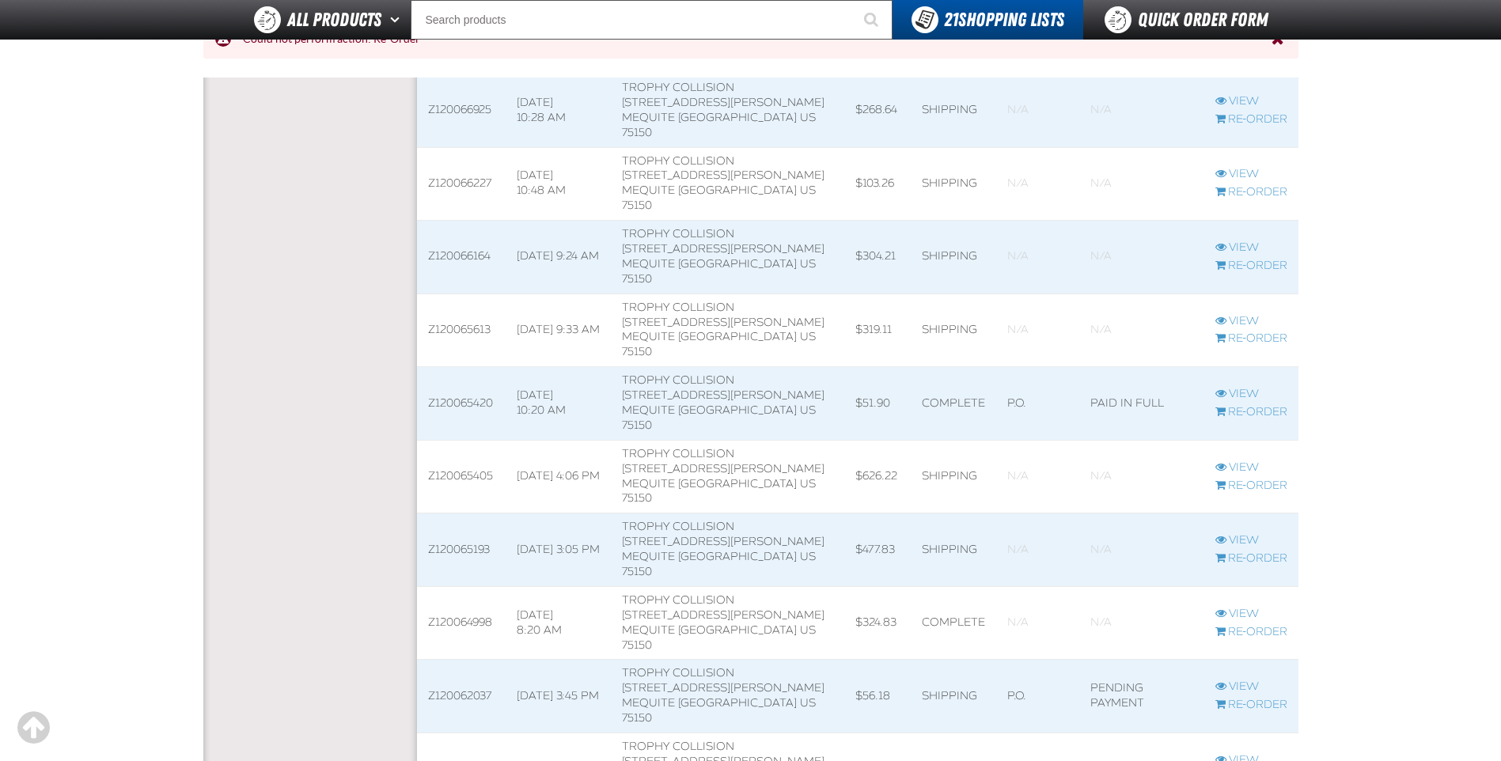
scroll to position [1345, 0]
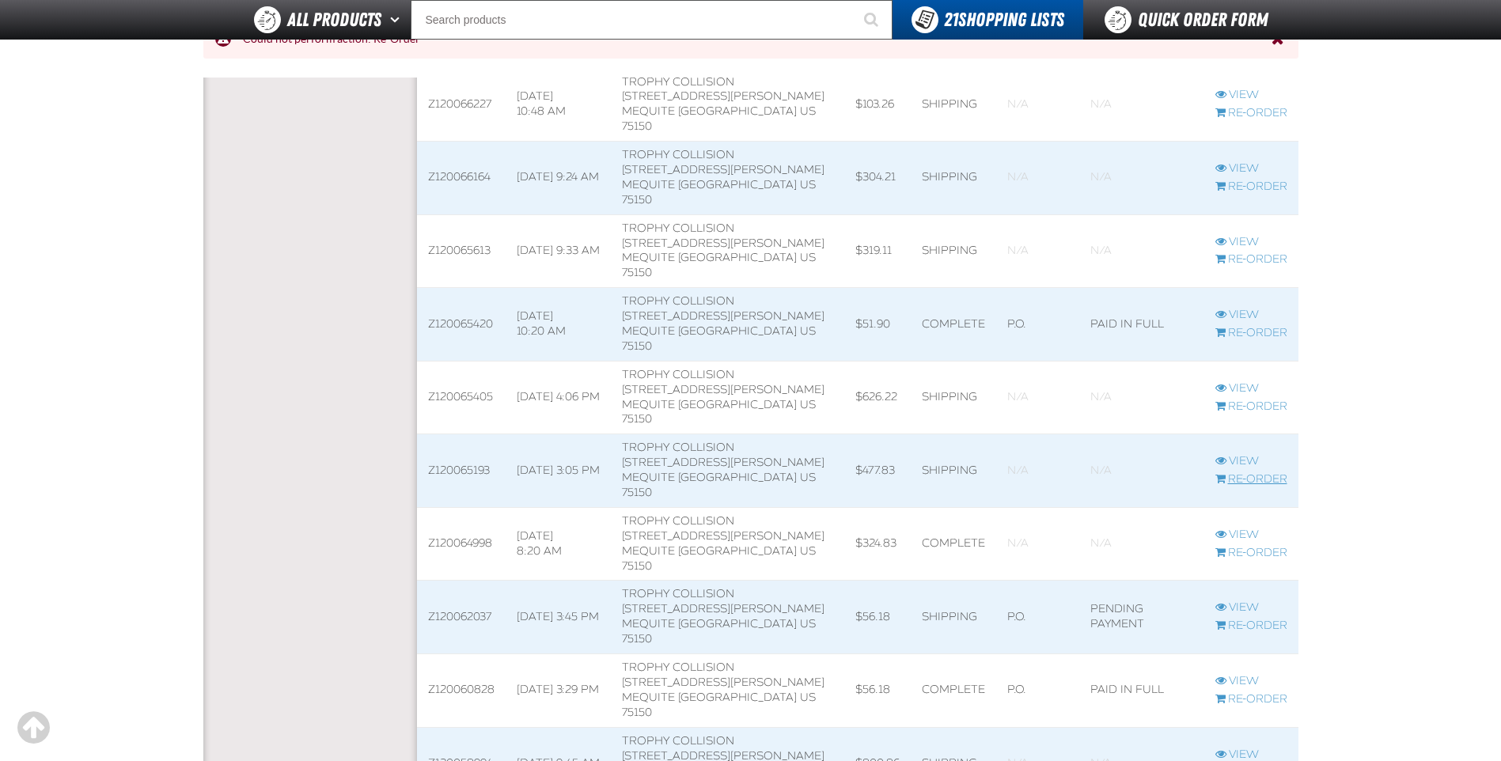
click at [1233, 476] on link "Re-Order" at bounding box center [1252, 480] width 72 height 15
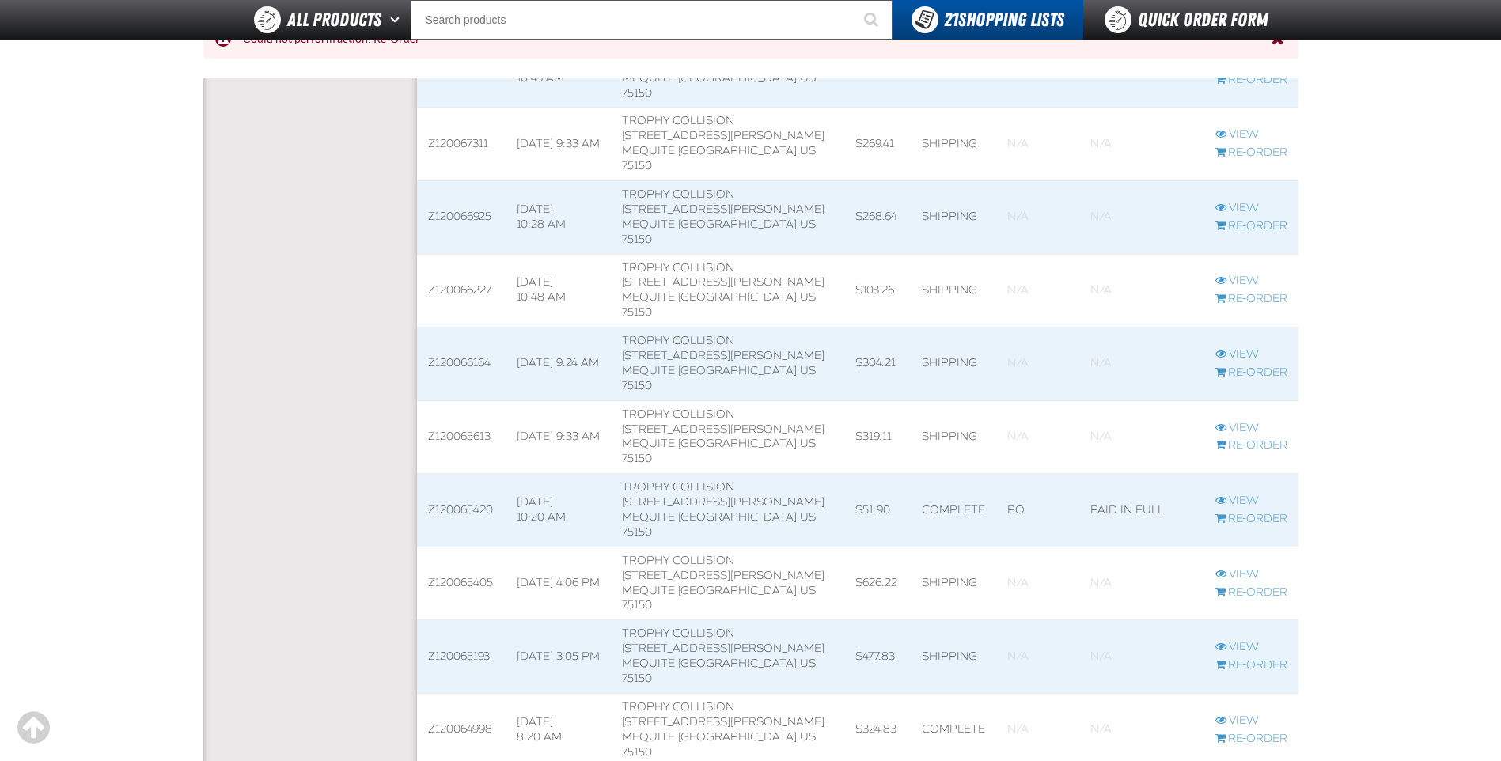
scroll to position [1187, 0]
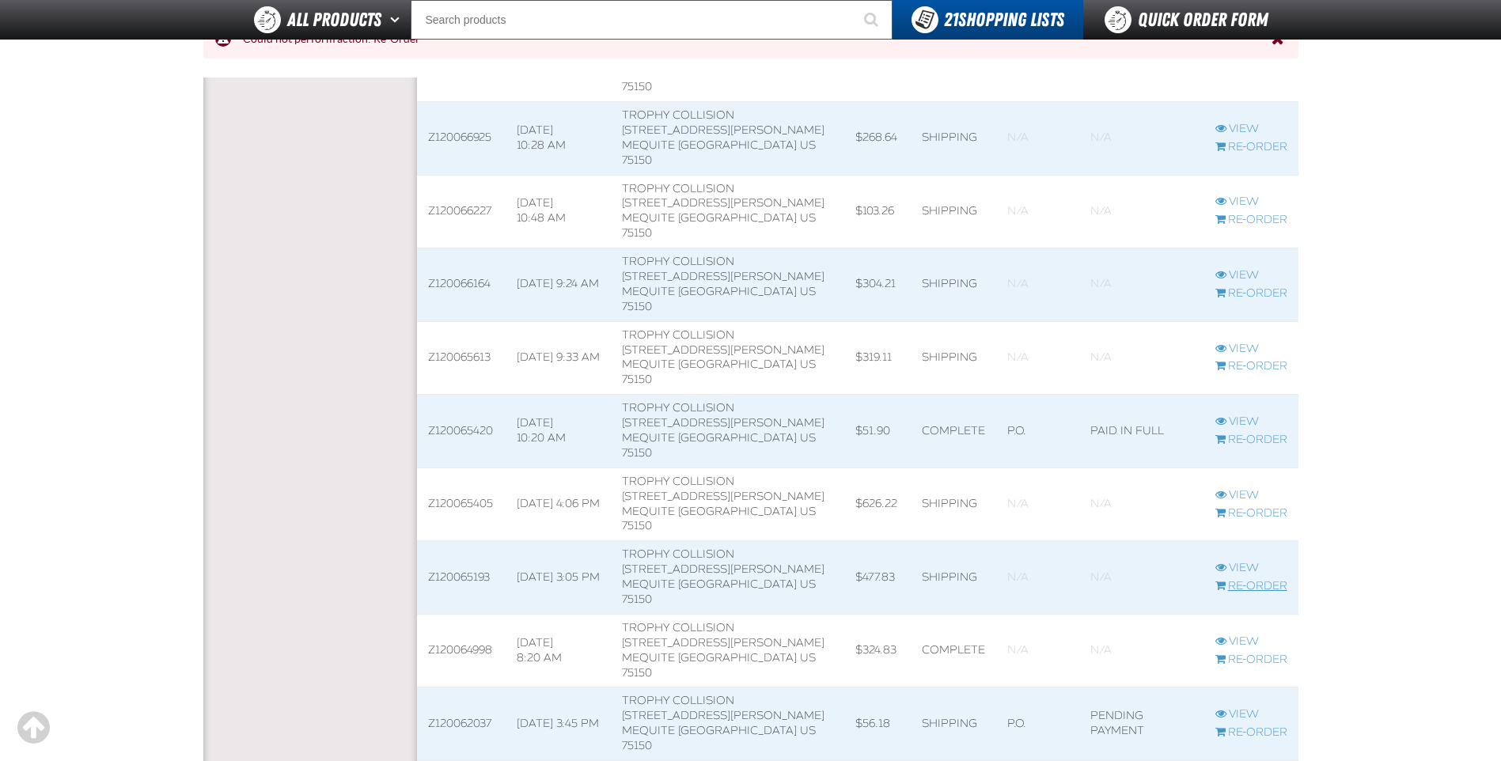
click at [1254, 584] on link "Re-Order" at bounding box center [1252, 586] width 72 height 15
click at [0, 0] on div at bounding box center [0, 0] width 0 height 0
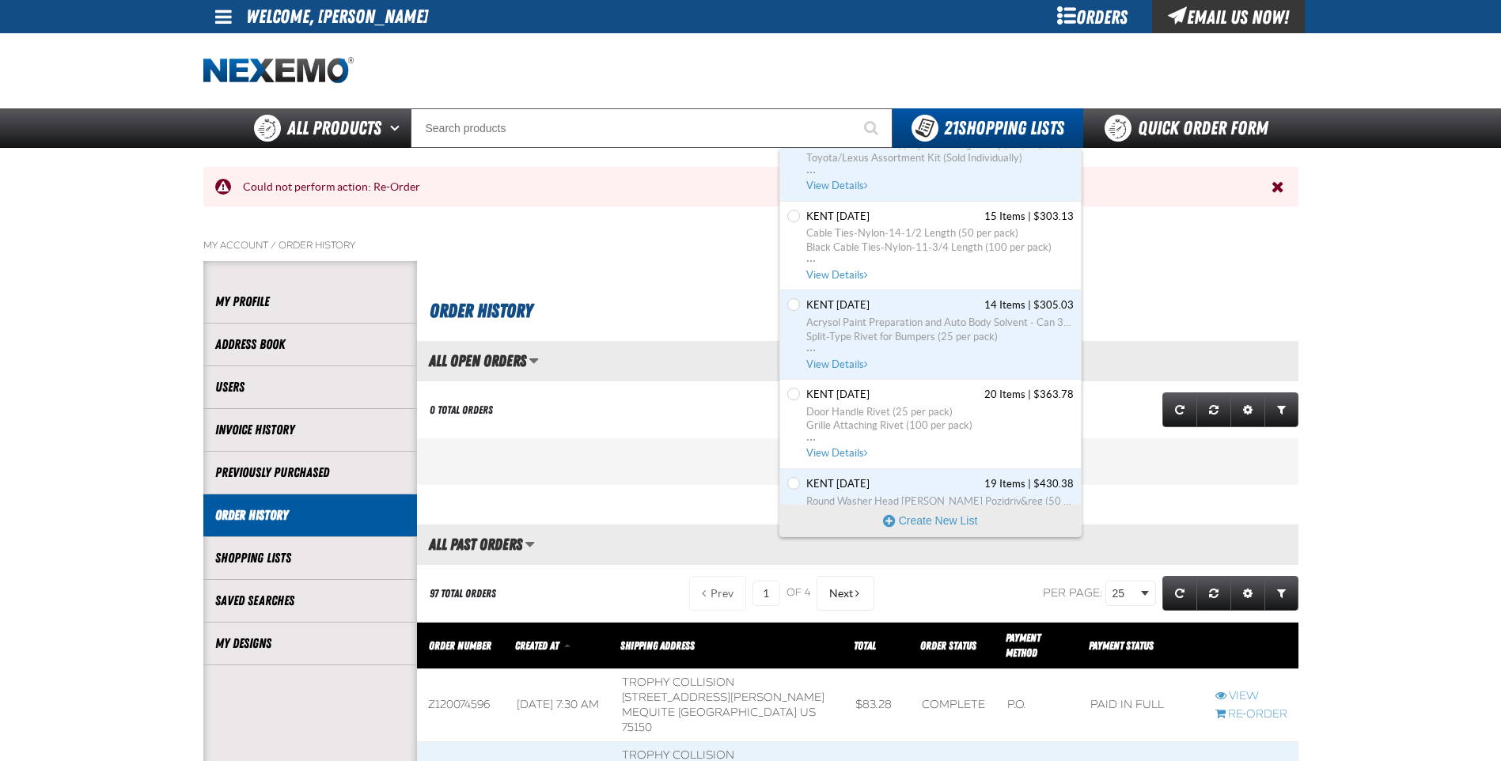
scroll to position [1448, 0]
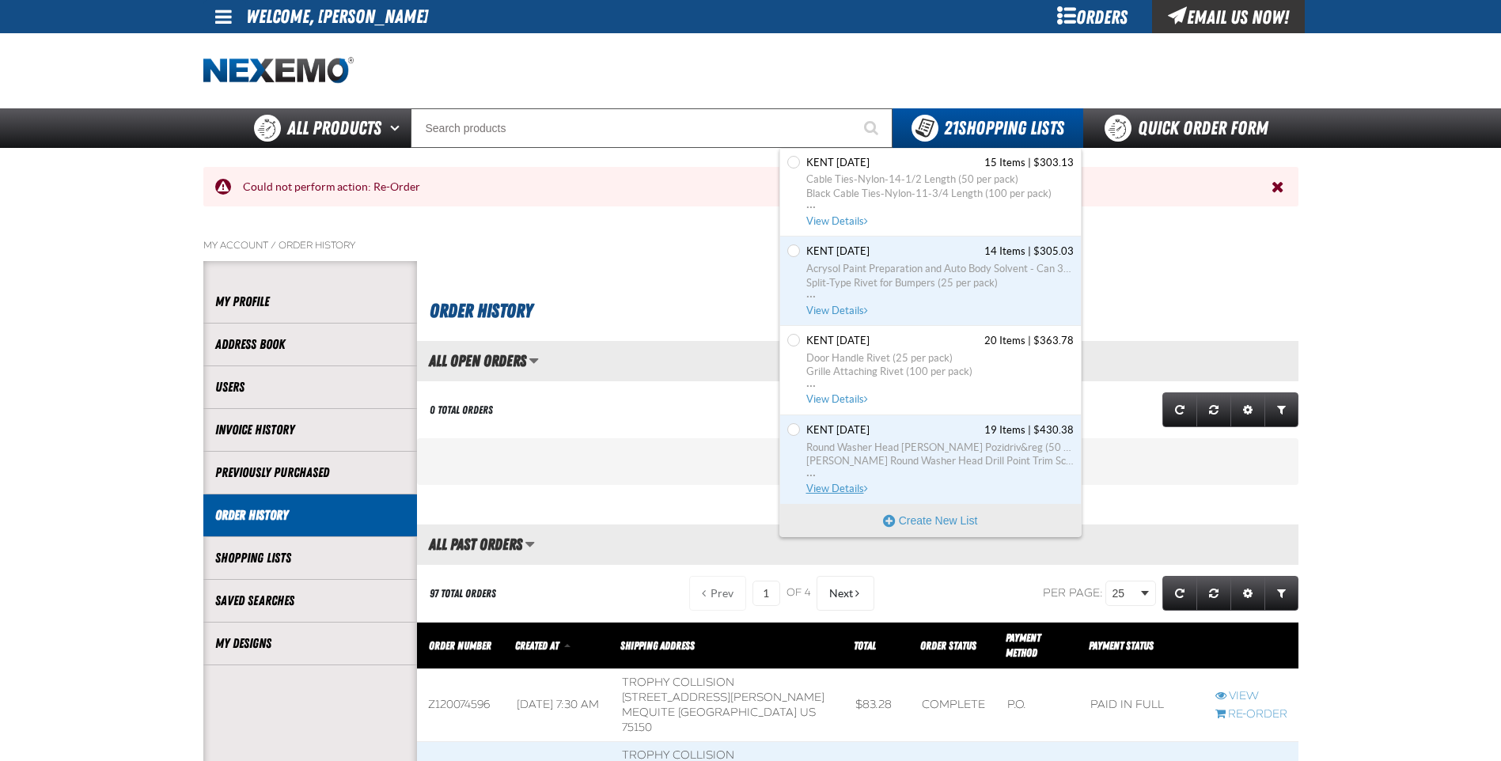
click at [846, 453] on span "Round Washer Head [PERSON_NAME] Pozidriv&reg (50 per pack)" at bounding box center [941, 448] width 268 height 14
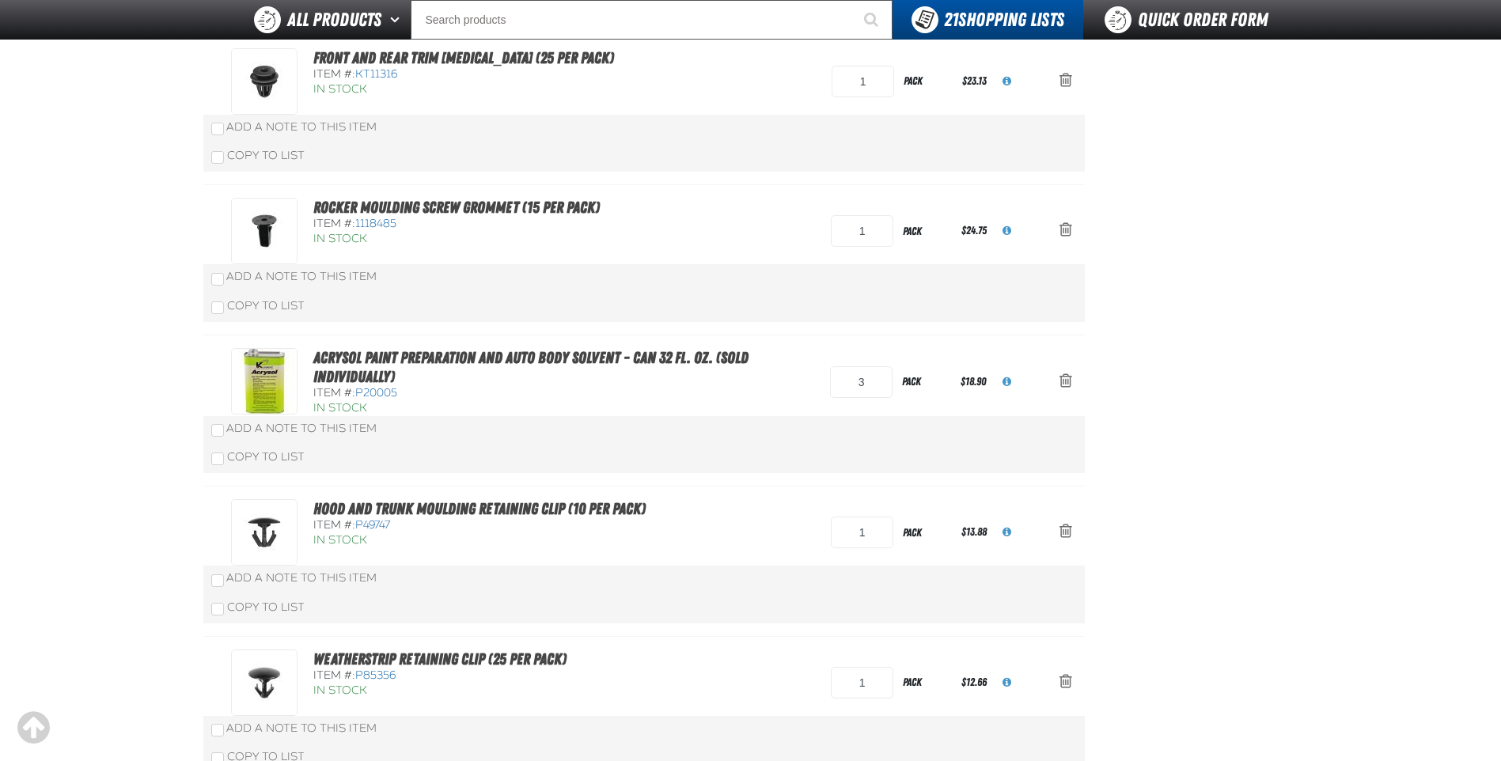
scroll to position [1583, 0]
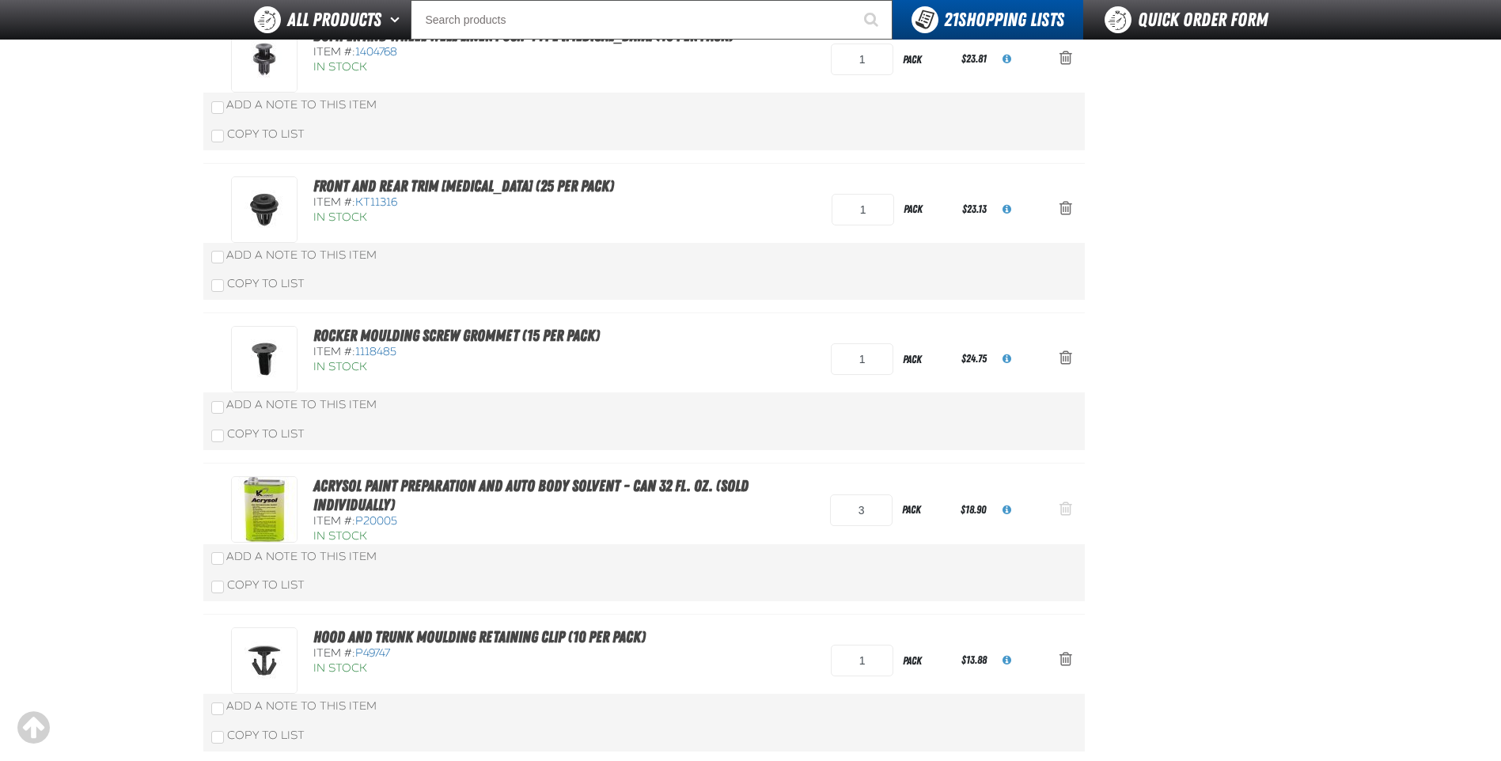
click at [1070, 515] on span "Action Remove Acrysol Paint Preparation and Auto Body Solvent - Can 32 fl. Oz. …" at bounding box center [1066, 509] width 13 height 16
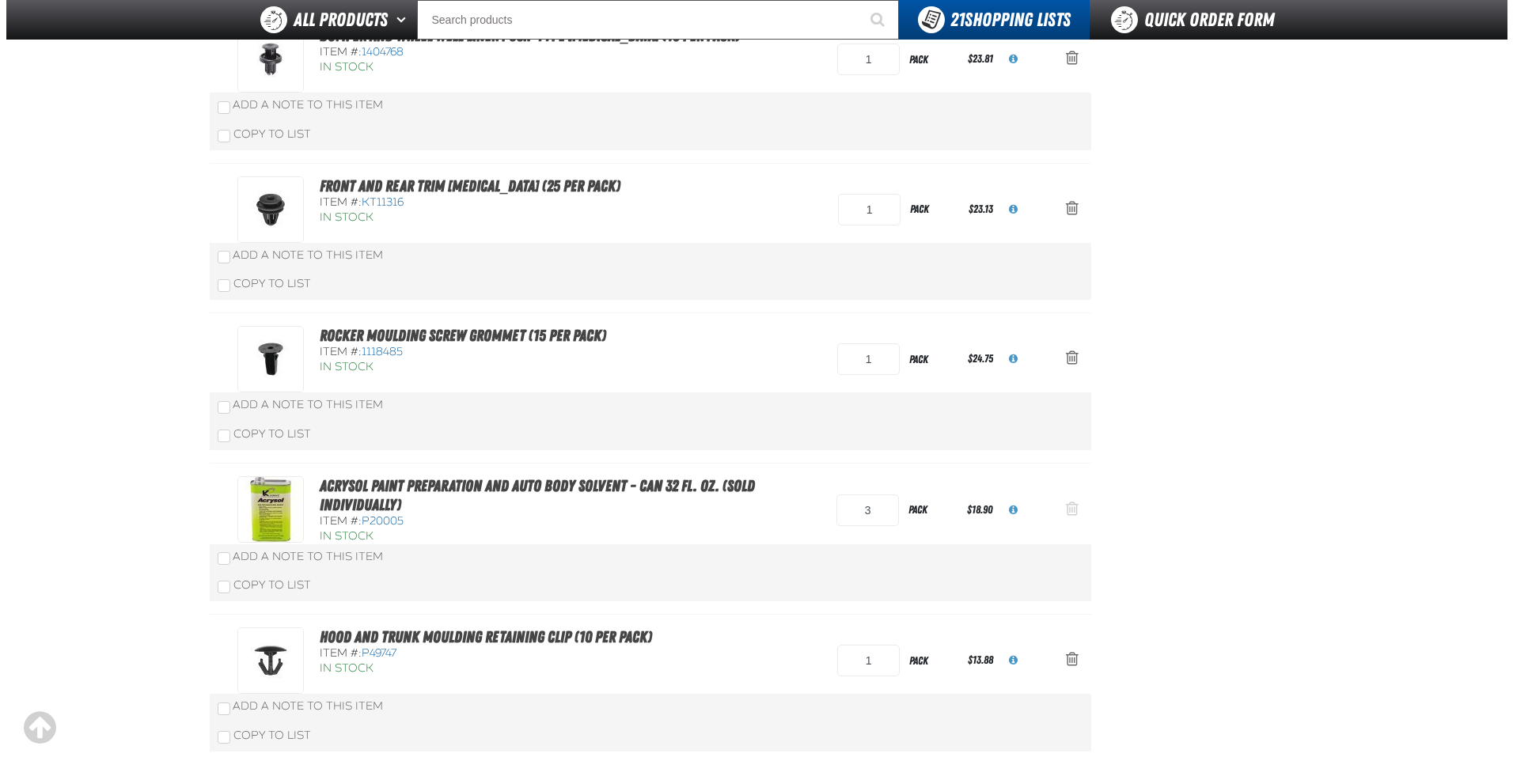
scroll to position [0, 0]
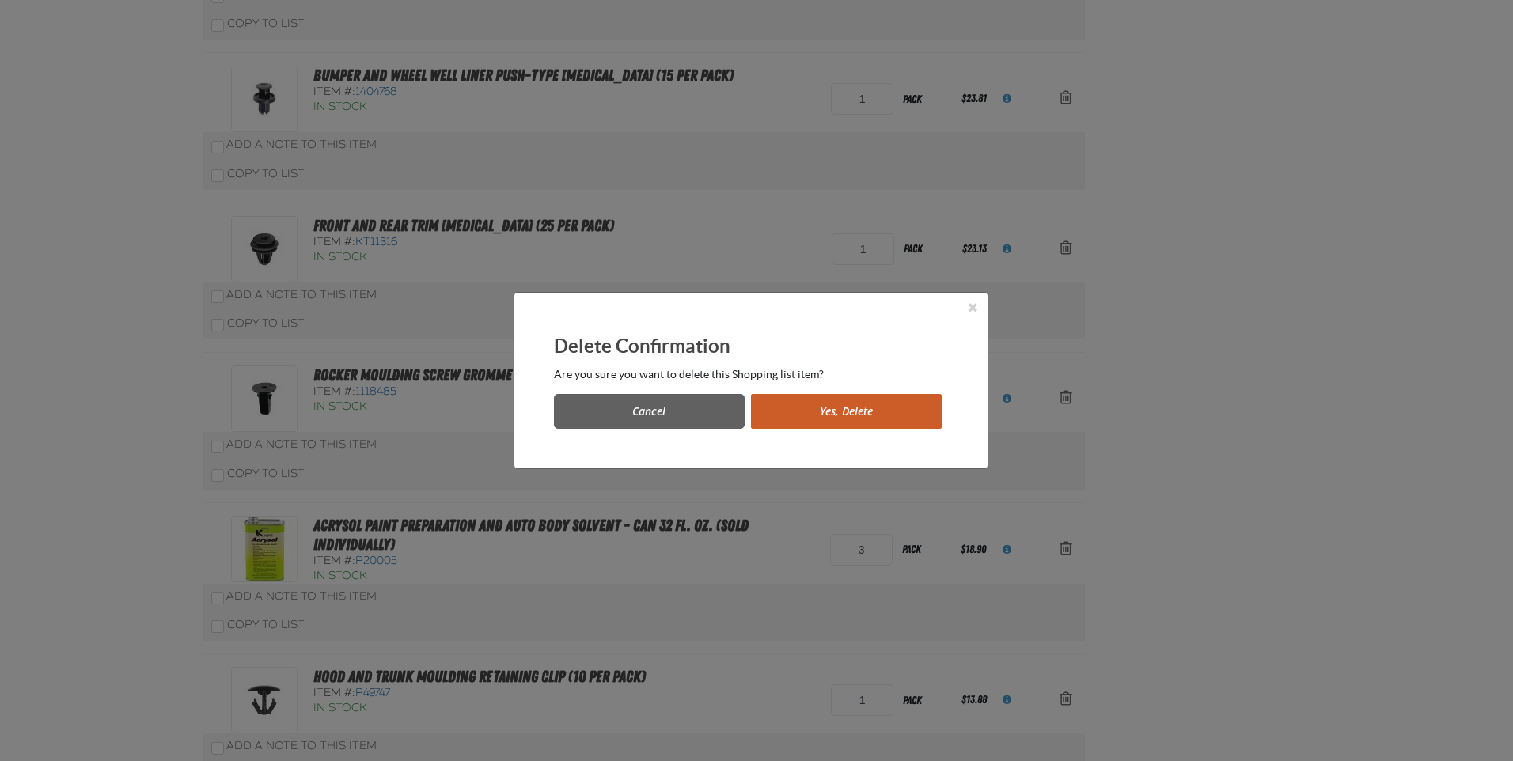
click at [877, 407] on button "Yes, Delete" at bounding box center [846, 411] width 191 height 35
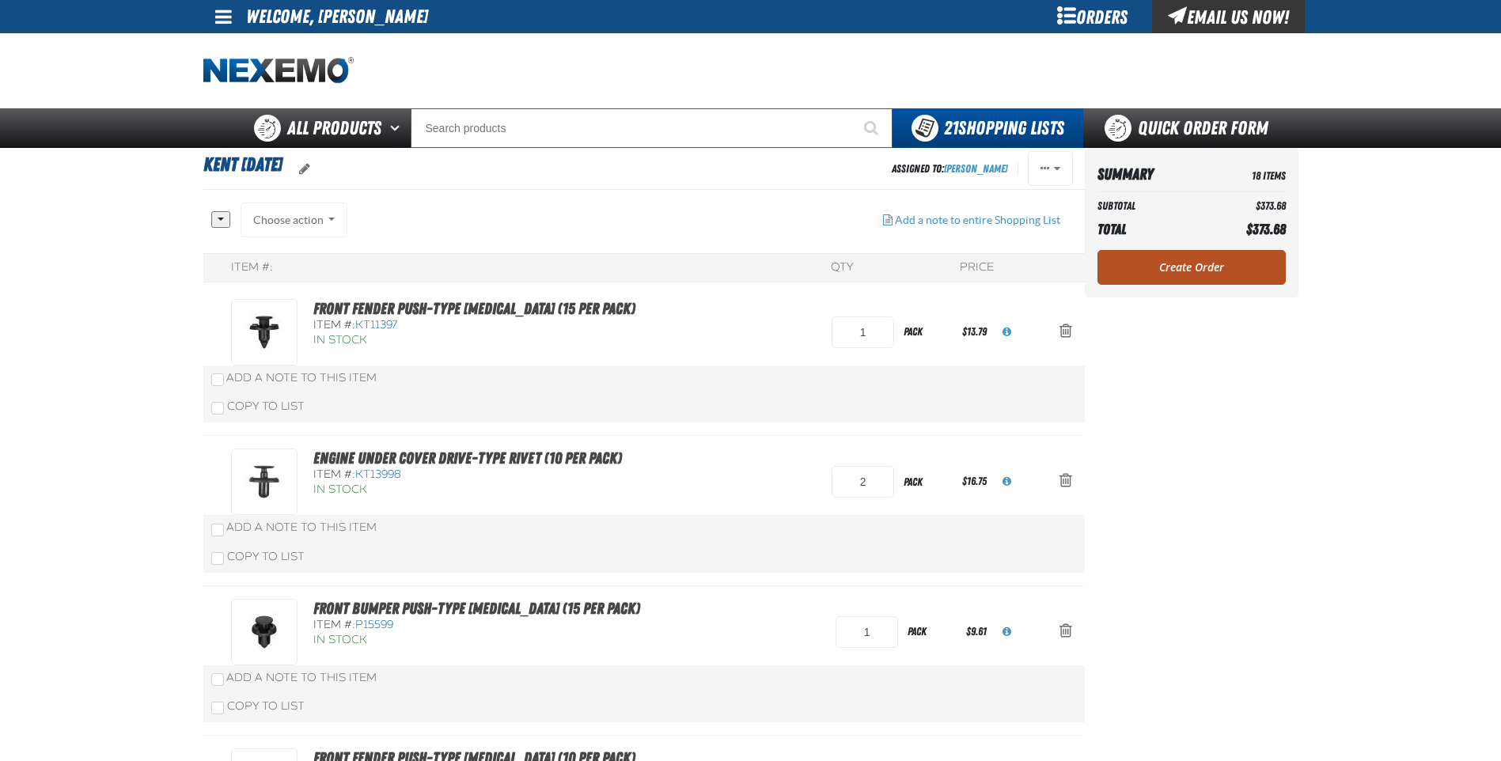
click at [1193, 272] on link "Create Order" at bounding box center [1192, 267] width 188 height 35
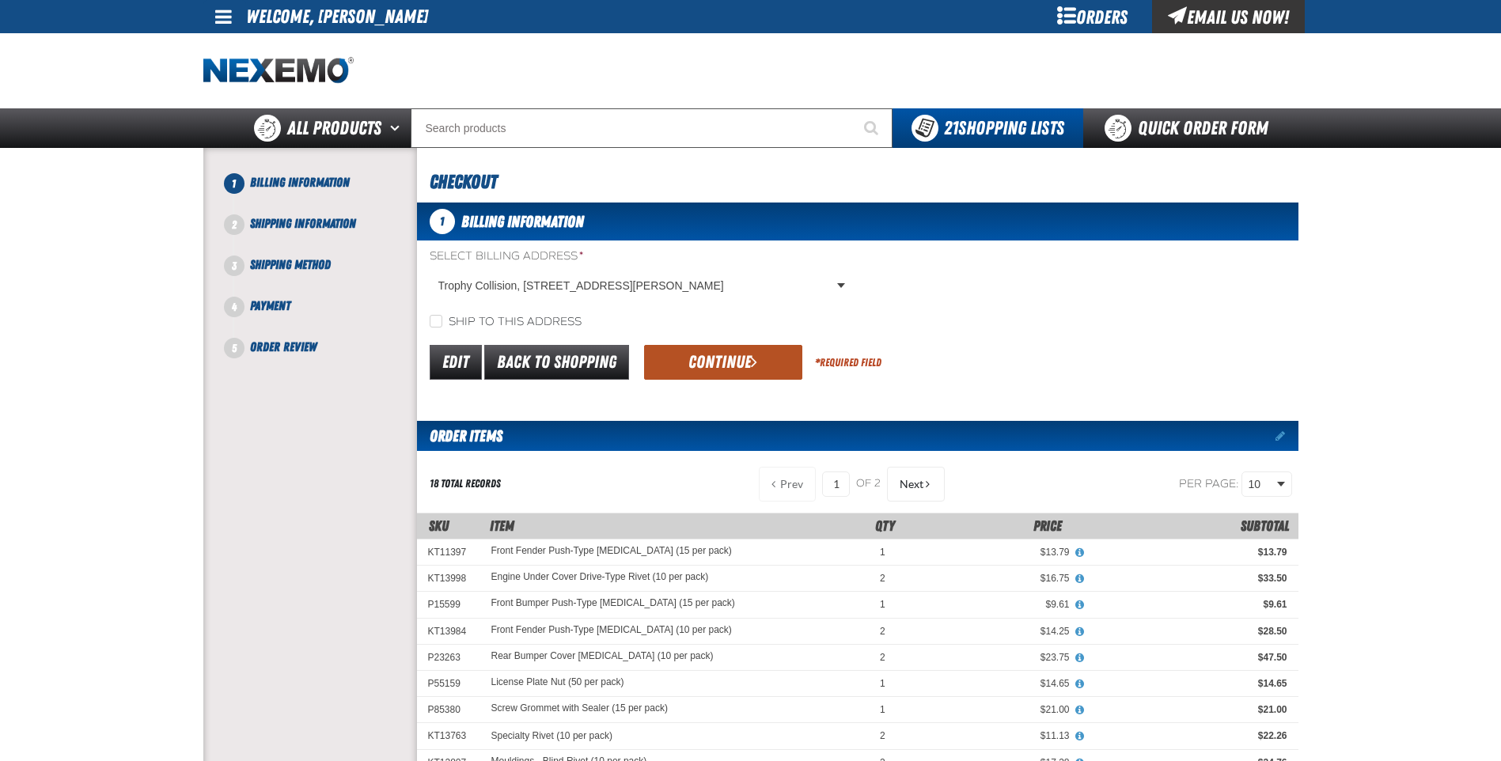
click at [696, 359] on button "Continue" at bounding box center [723, 362] width 158 height 35
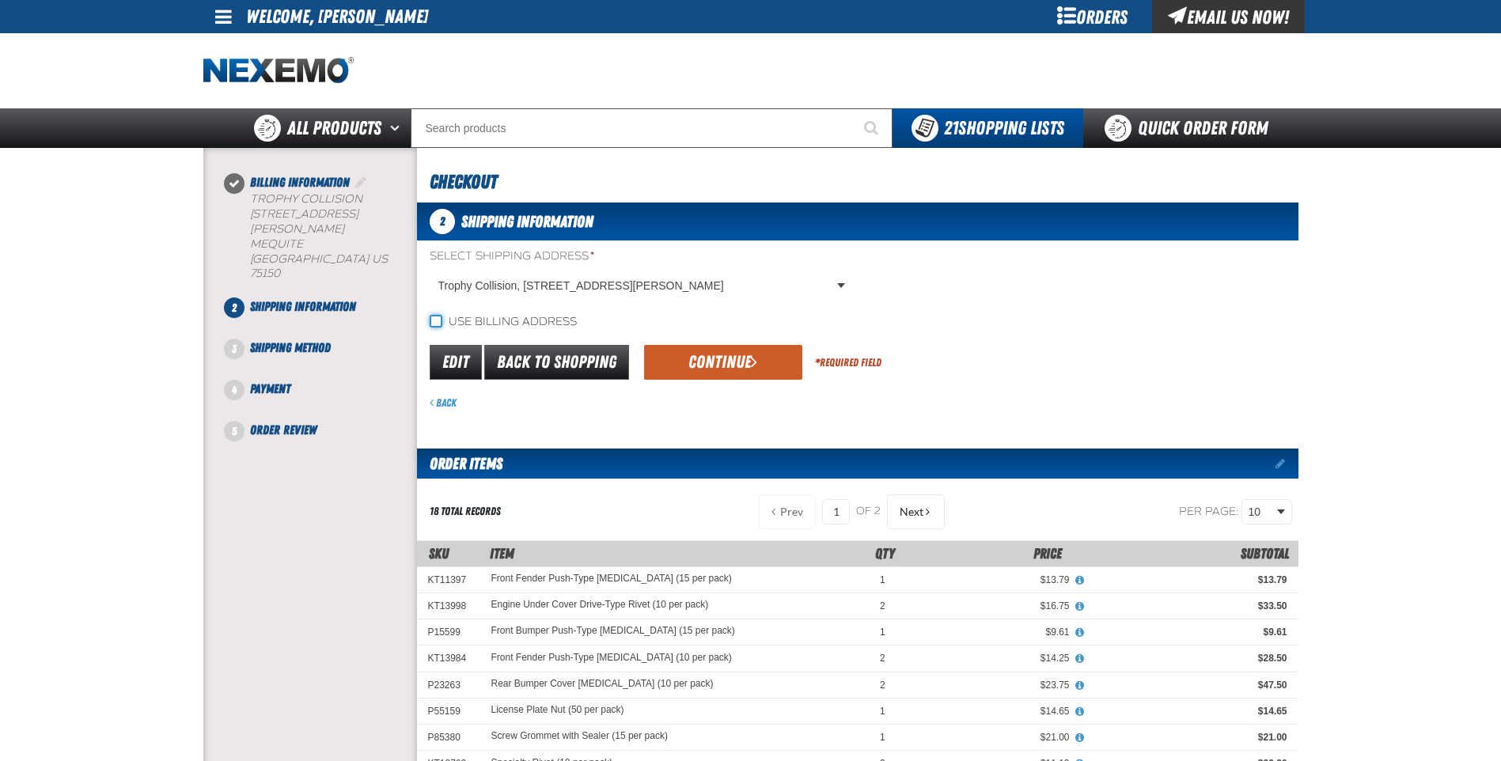
click at [431, 325] on input "Use billing address" at bounding box center [436, 321] width 13 height 13
checkbox input "true"
click at [746, 363] on button "Continue" at bounding box center [723, 362] width 158 height 35
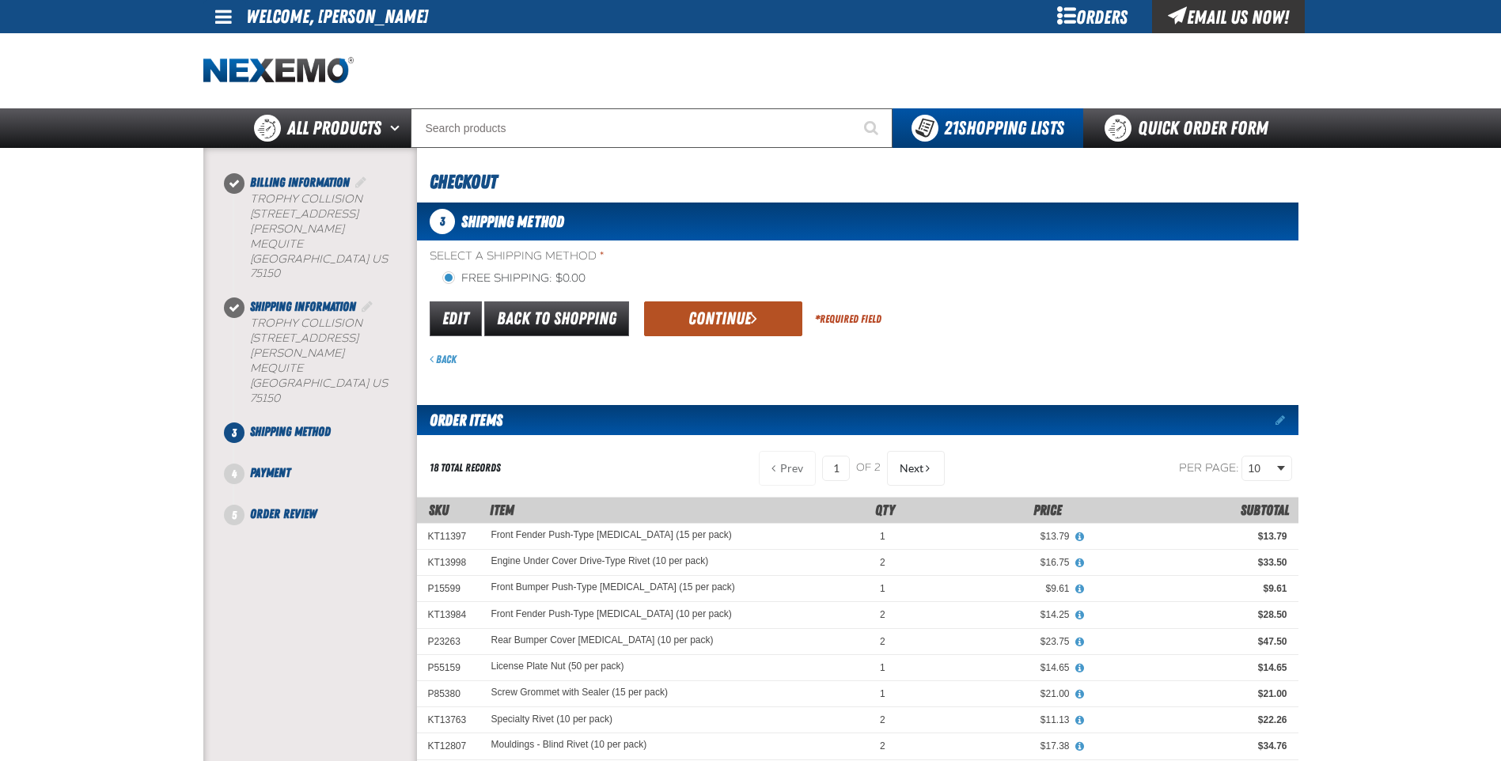
click at [746, 315] on button "Continue" at bounding box center [723, 319] width 158 height 35
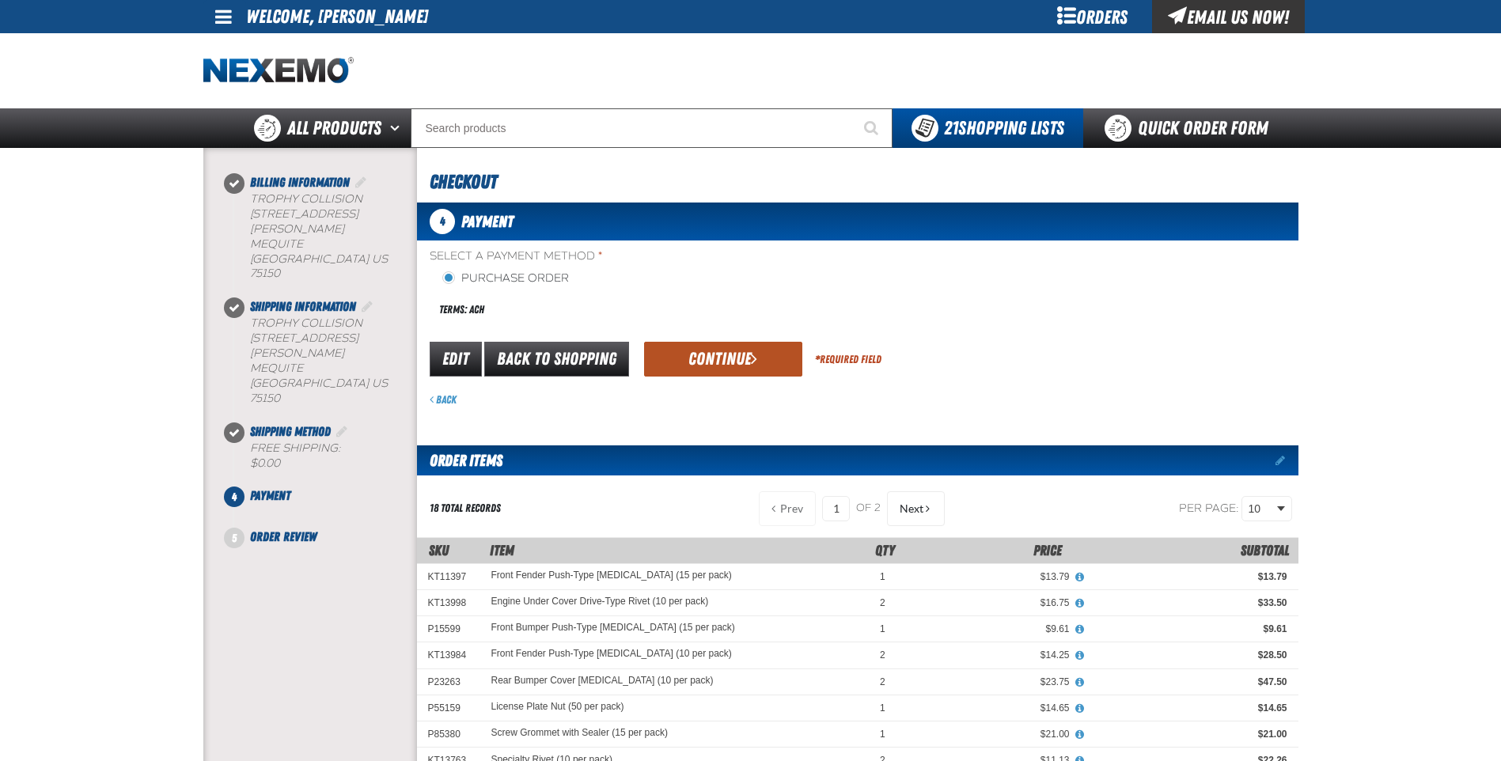
drag, startPoint x: 755, startPoint y: 355, endPoint x: 754, endPoint y: 345, distance: 10.3
click at [754, 345] on button "Continue" at bounding box center [723, 359] width 158 height 35
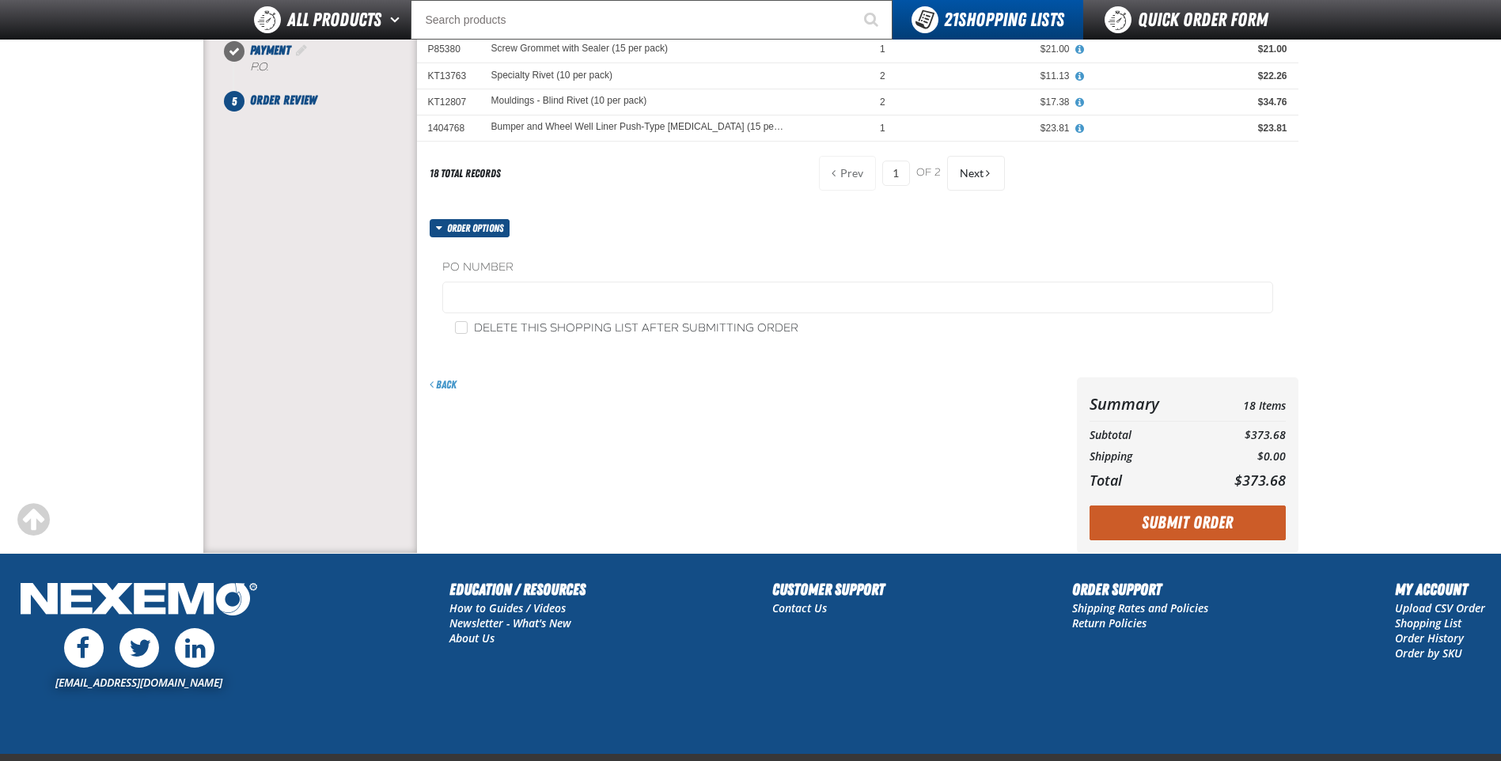
scroll to position [475, 0]
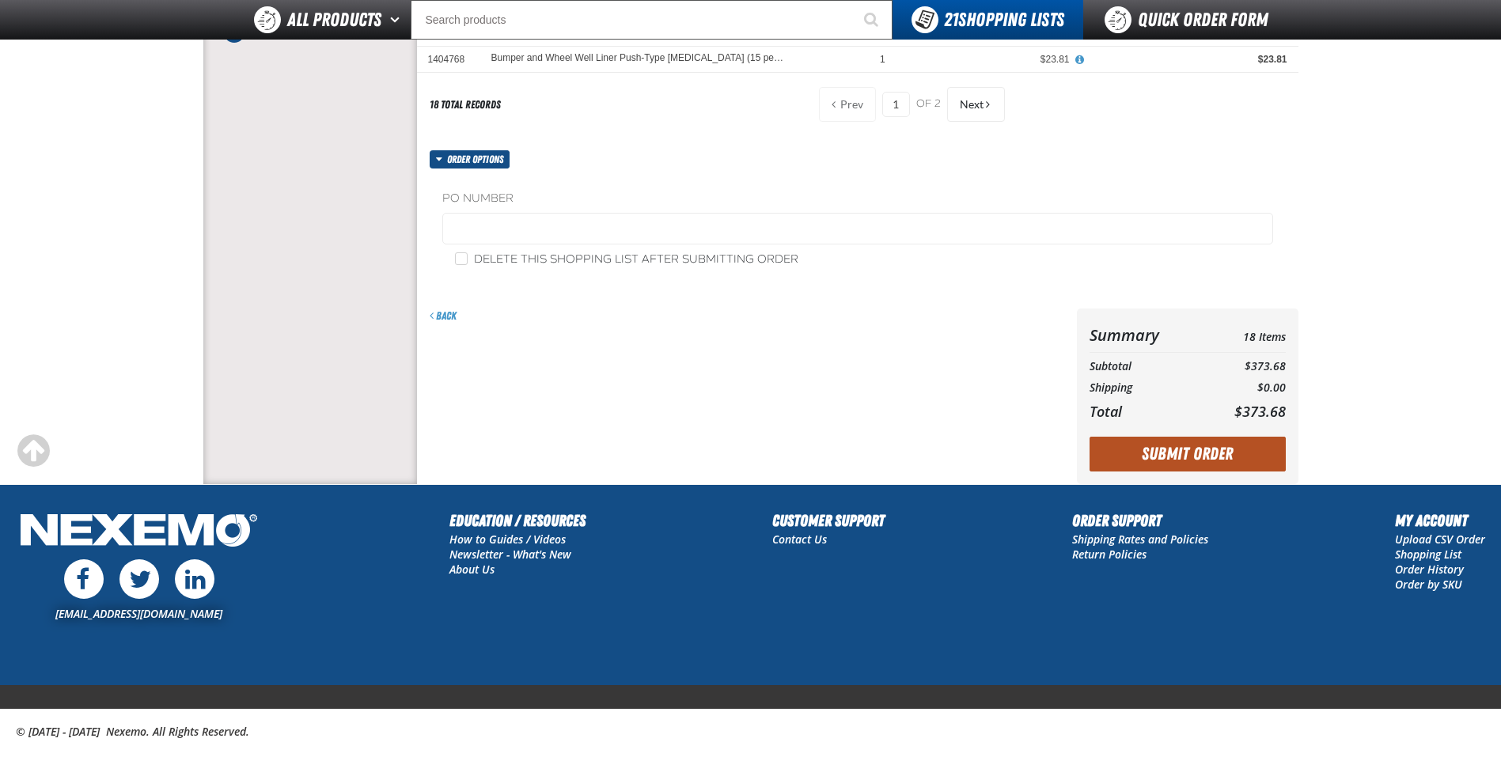
click at [1223, 437] on button "Submit Order" at bounding box center [1188, 454] width 196 height 35
